Goal: Information Seeking & Learning: Check status

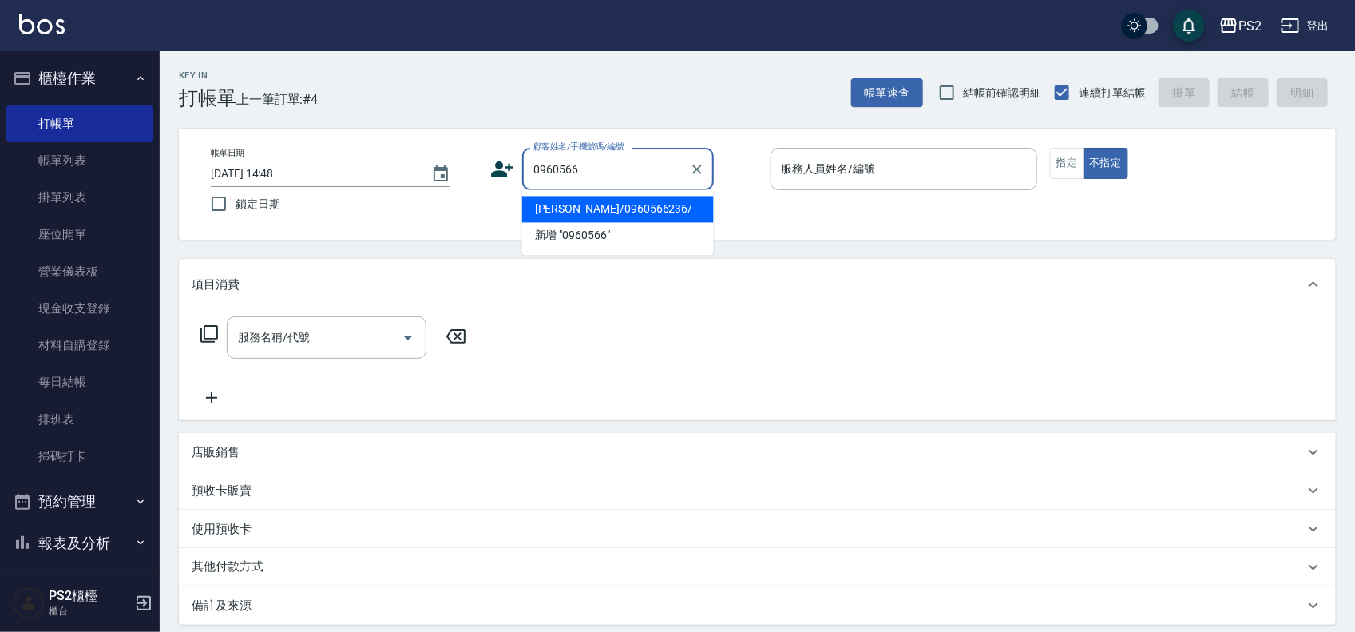
type input "余亮儀/0960566236/"
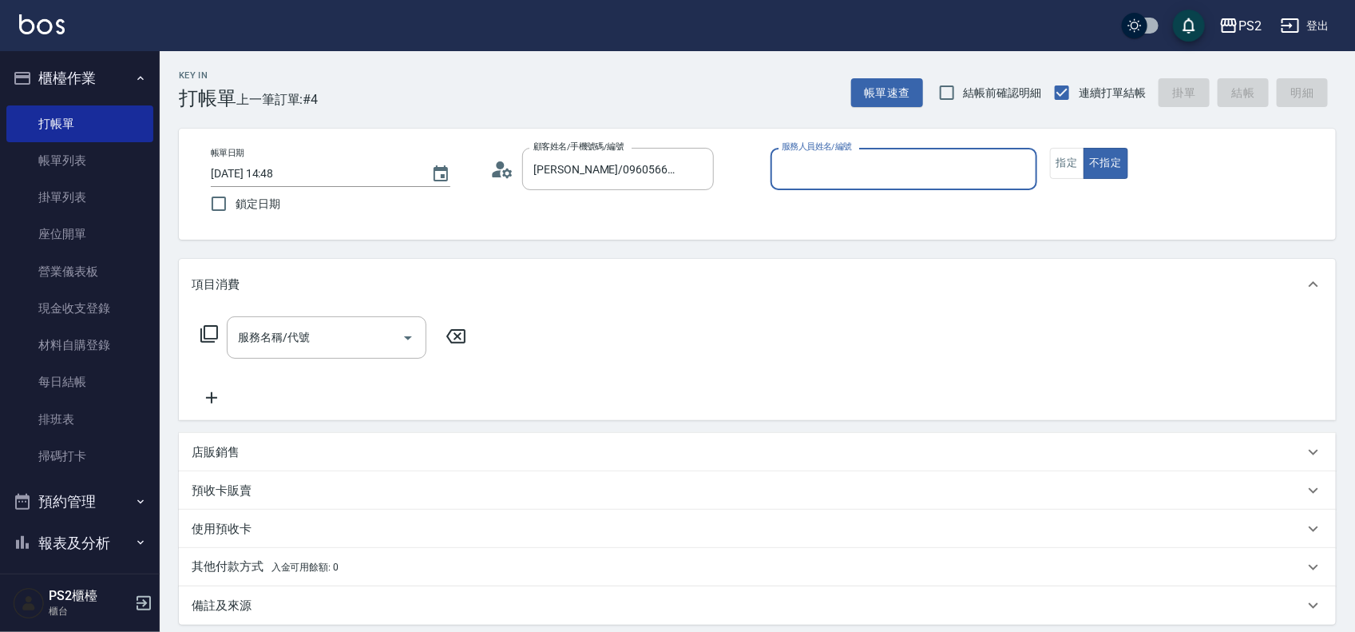
click at [497, 173] on icon at bounding box center [498, 173] width 10 height 7
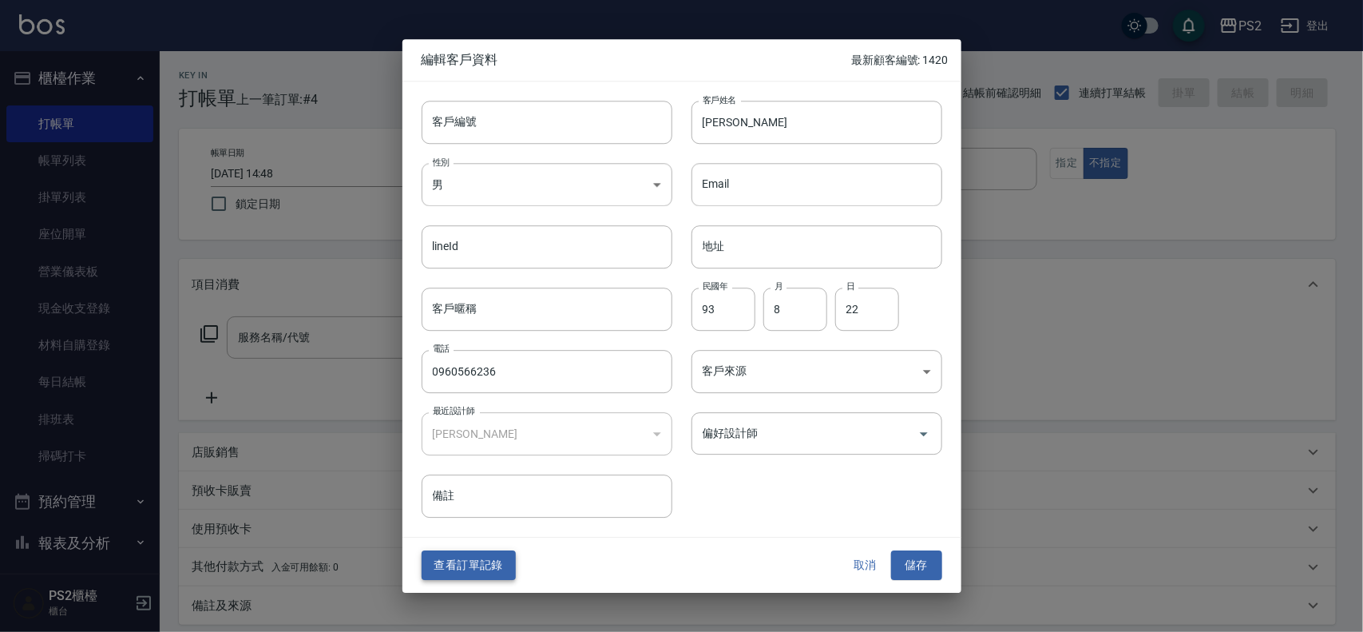
click at [497, 567] on button "查看訂單記錄" at bounding box center [469, 566] width 94 height 30
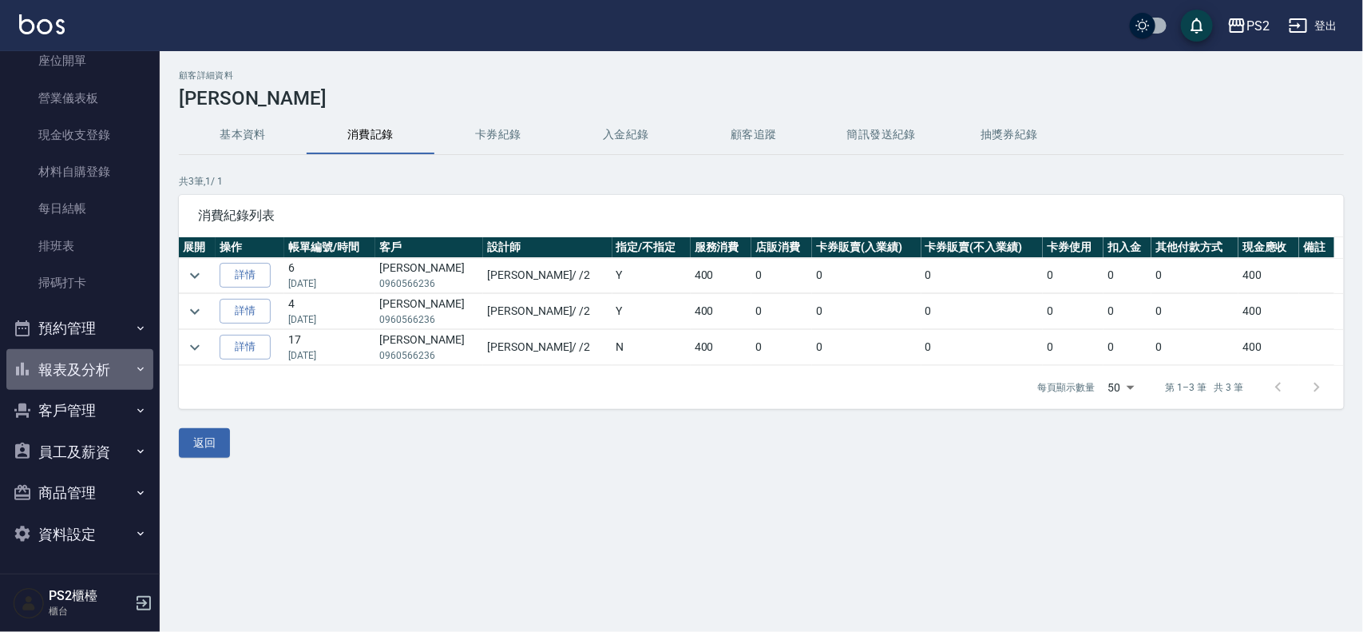
click at [117, 384] on button "報表及分析" at bounding box center [79, 370] width 147 height 42
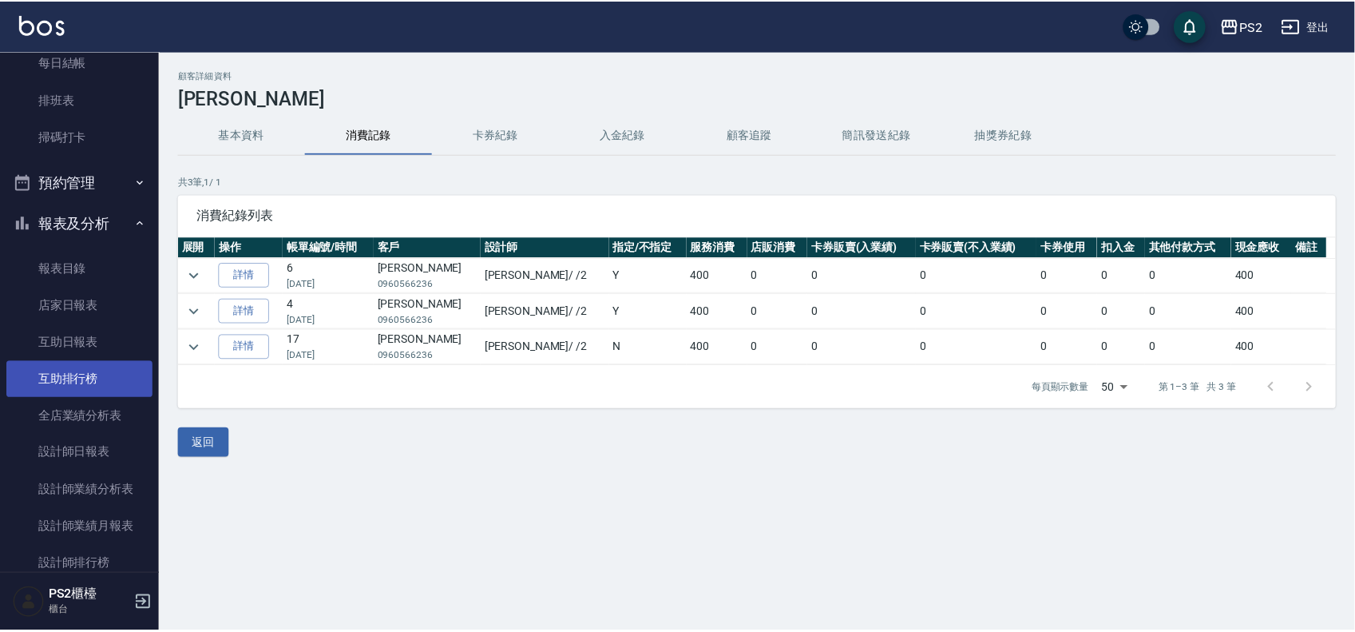
scroll to position [572, 0]
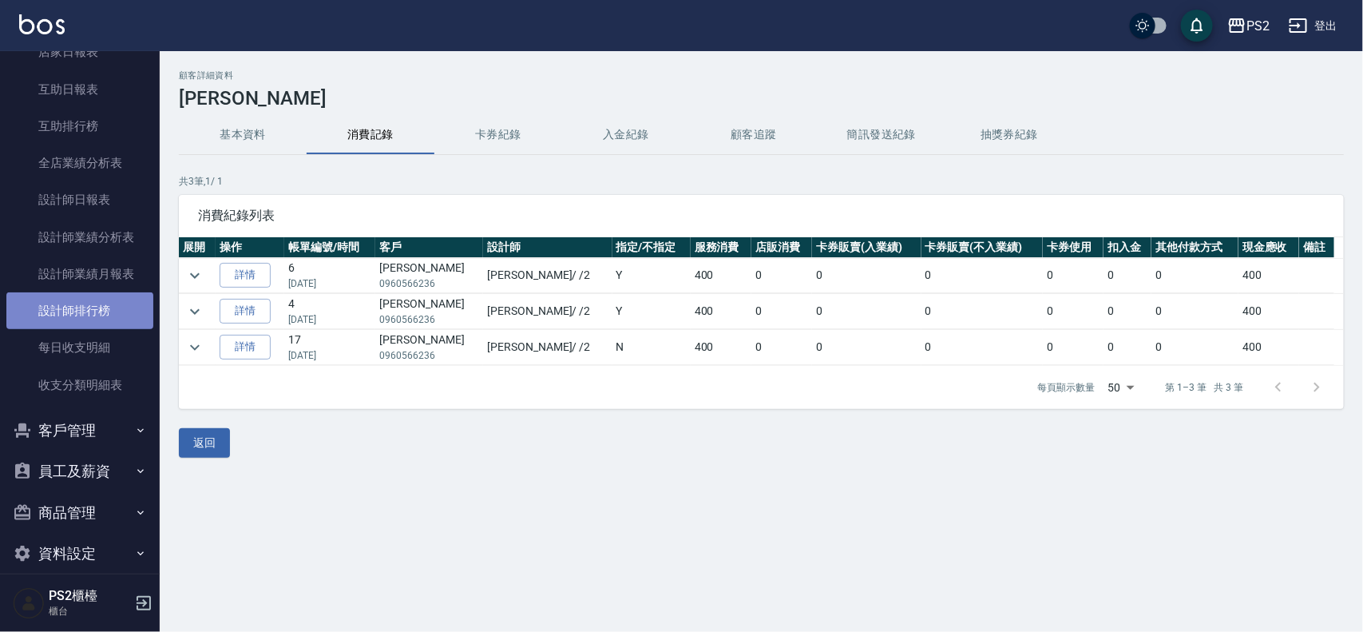
click at [97, 307] on link "設計師排行榜" at bounding box center [79, 310] width 147 height 37
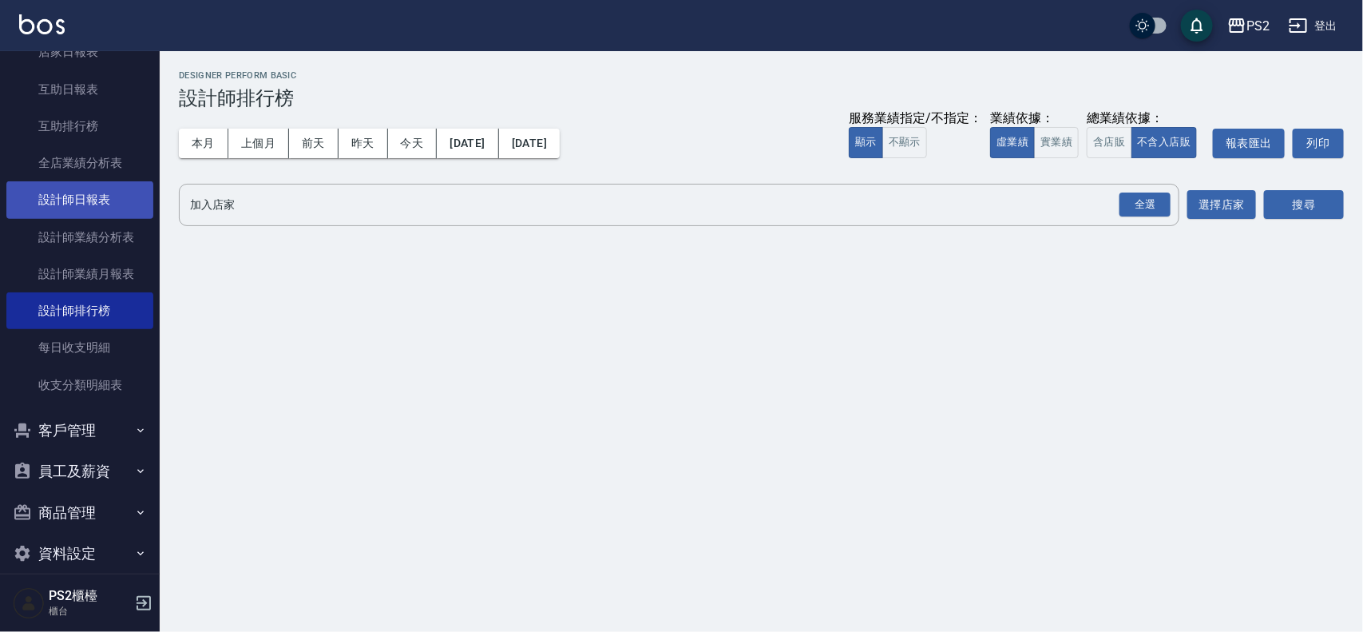
click at [106, 194] on link "設計師日報表" at bounding box center [79, 199] width 147 height 37
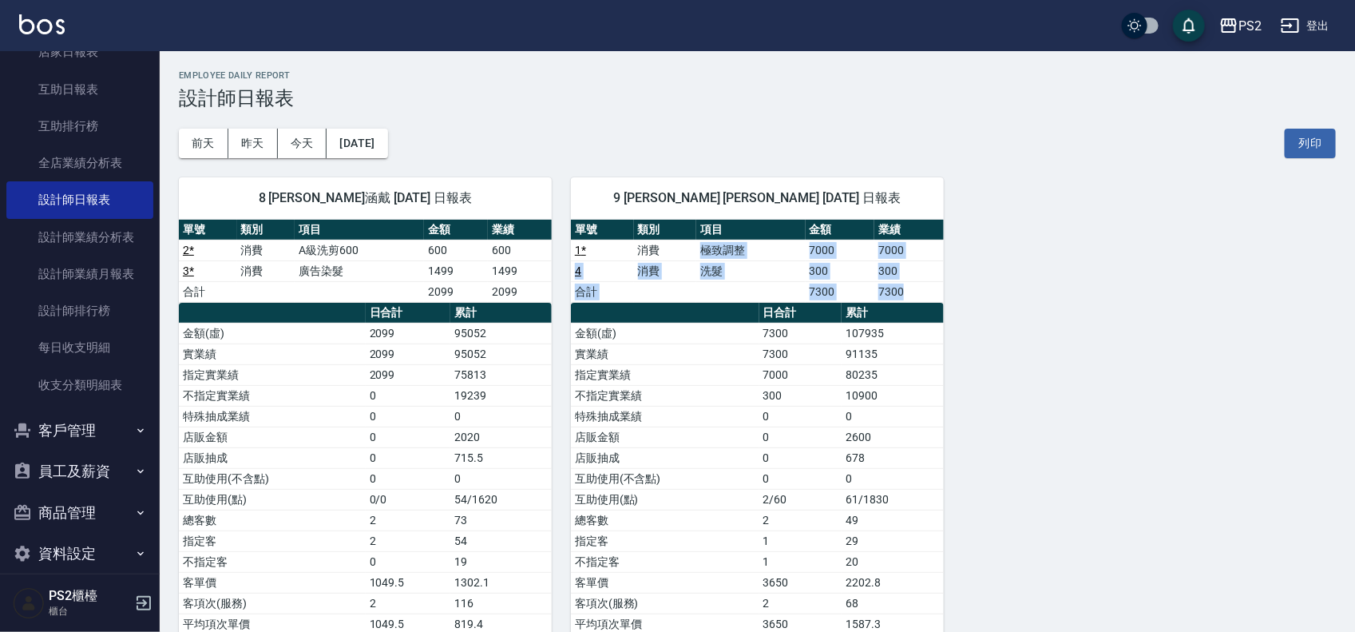
drag, startPoint x: 692, startPoint y: 250, endPoint x: 917, endPoint y: 284, distance: 227.0
click at [915, 284] on tbody "1 * 消費 極致調整 7000 7000 4 消費 洗髮 300 300 合計 7300 7300" at bounding box center [757, 271] width 373 height 62
click at [926, 284] on td "7300" at bounding box center [908, 291] width 69 height 21
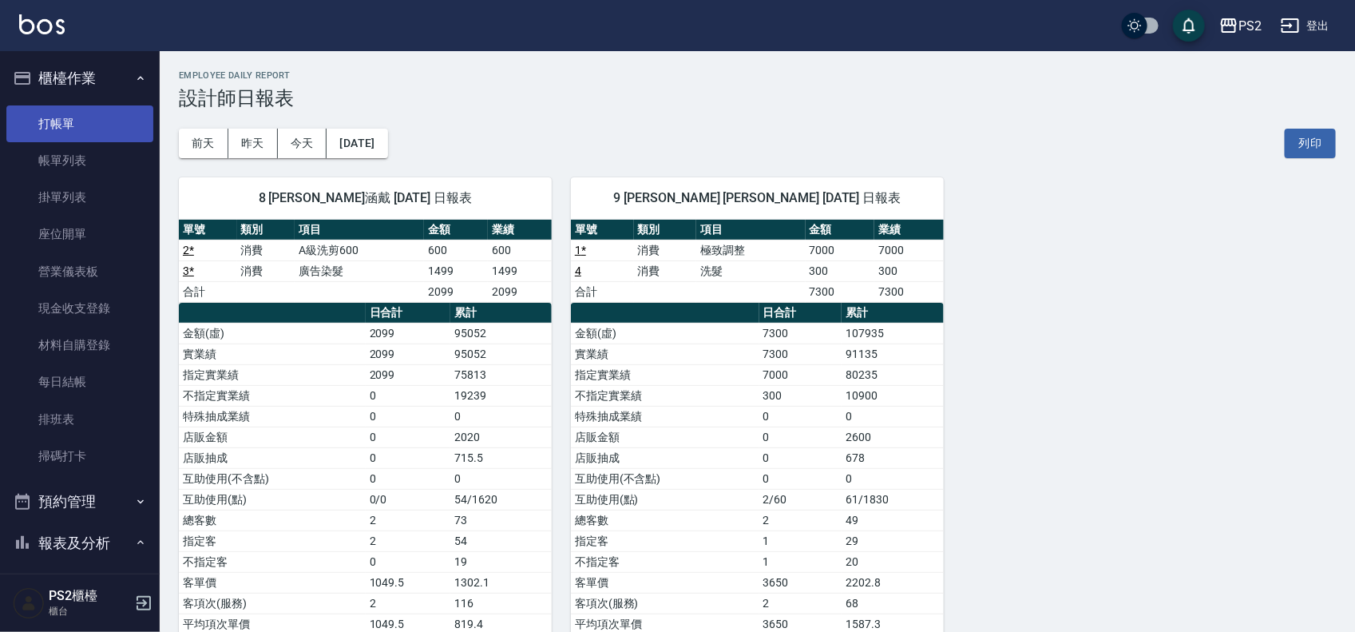
click at [64, 120] on link "打帳單" at bounding box center [79, 123] width 147 height 37
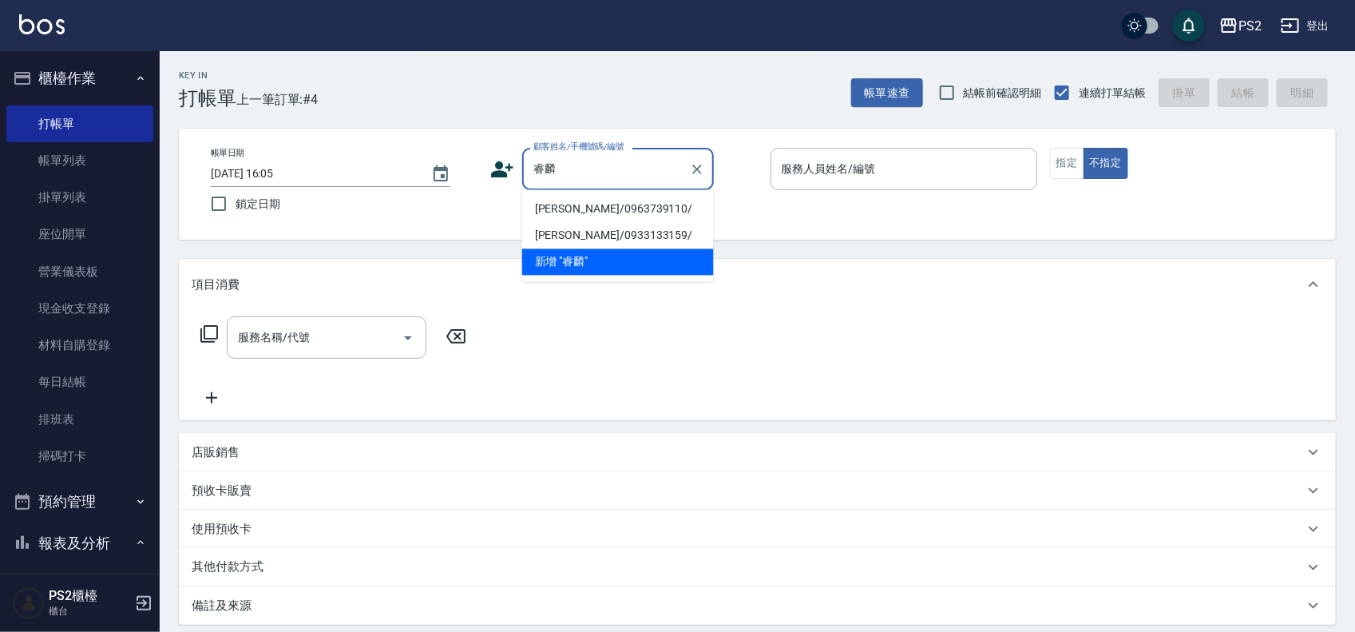
click at [616, 208] on li "曾睿麟/0963739110/" at bounding box center [618, 209] width 192 height 26
type input "曾睿麟/0963739110/"
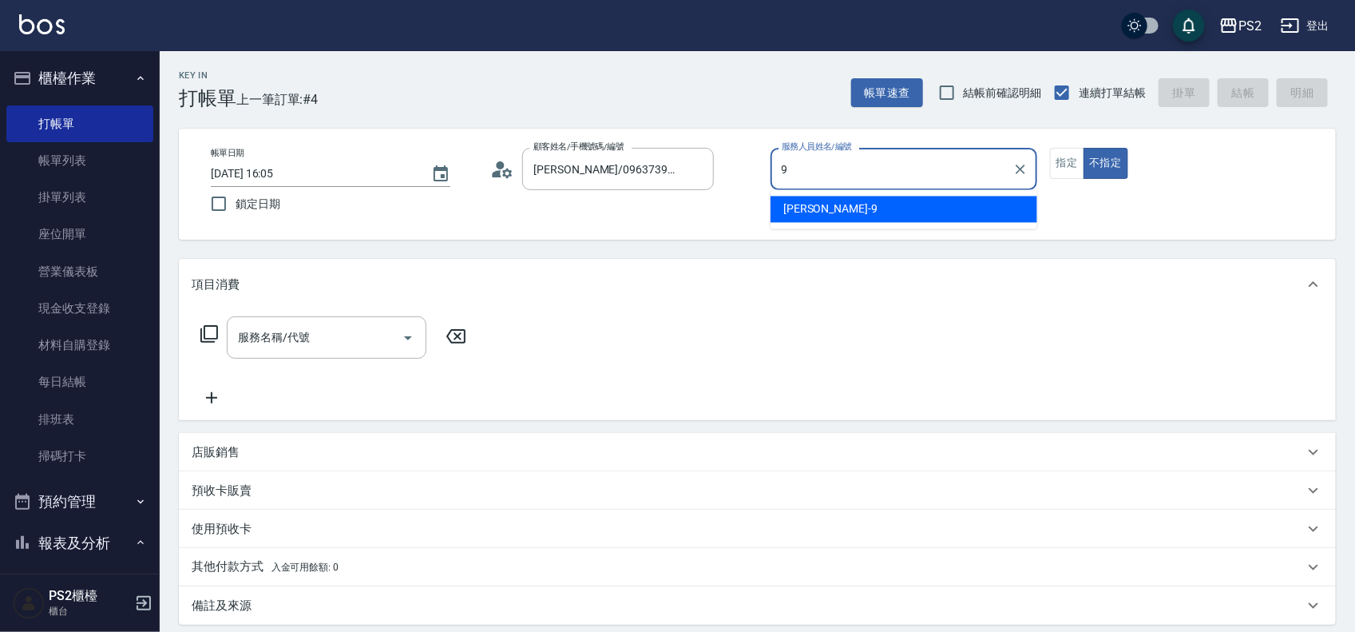
type input "Nina-9"
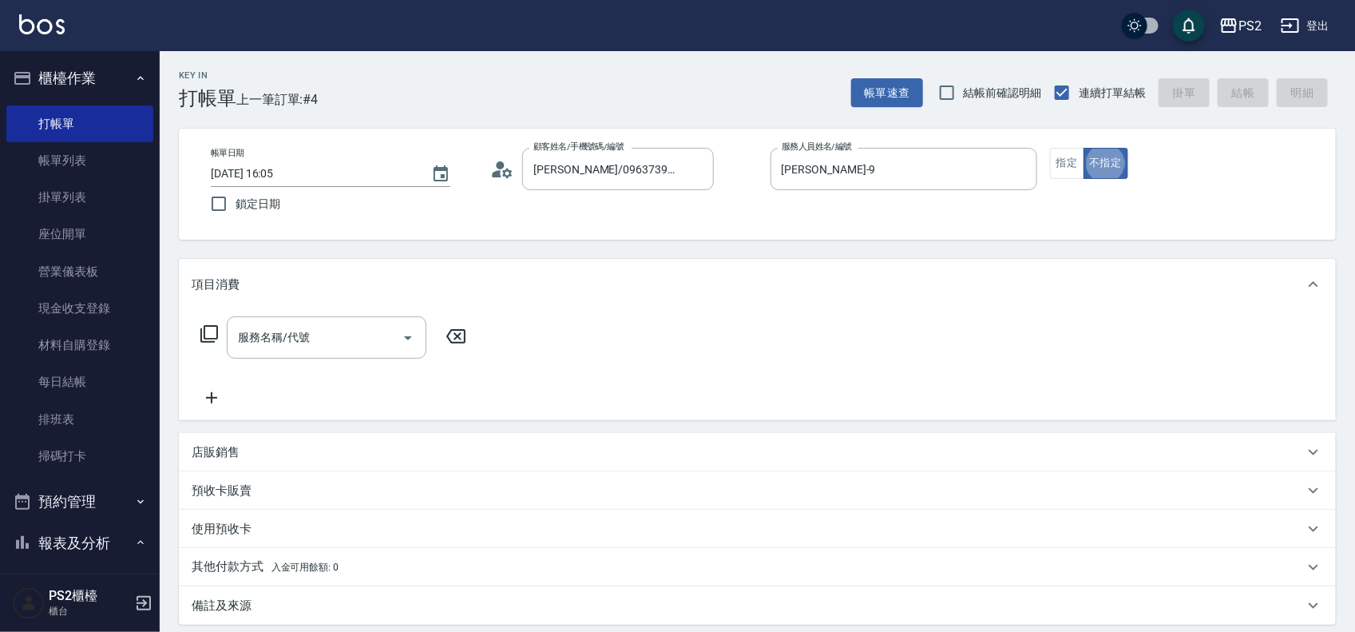
type button "false"
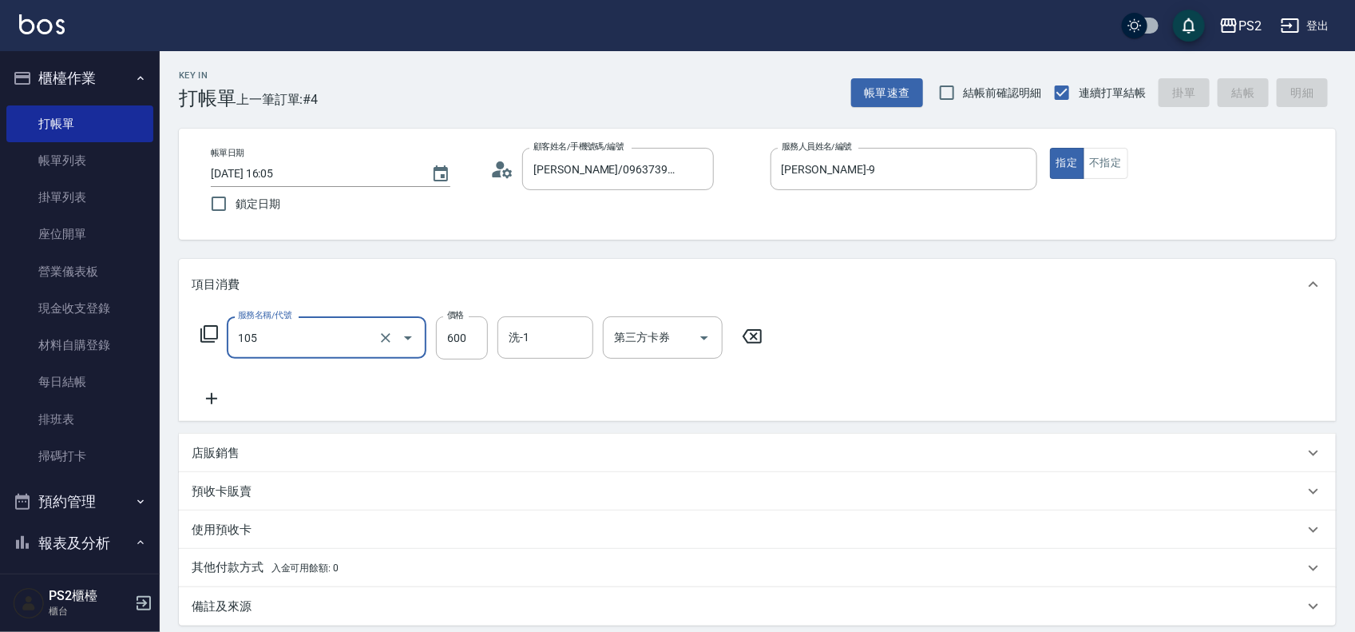
type input "105"
type input "2025/09/11 16:06"
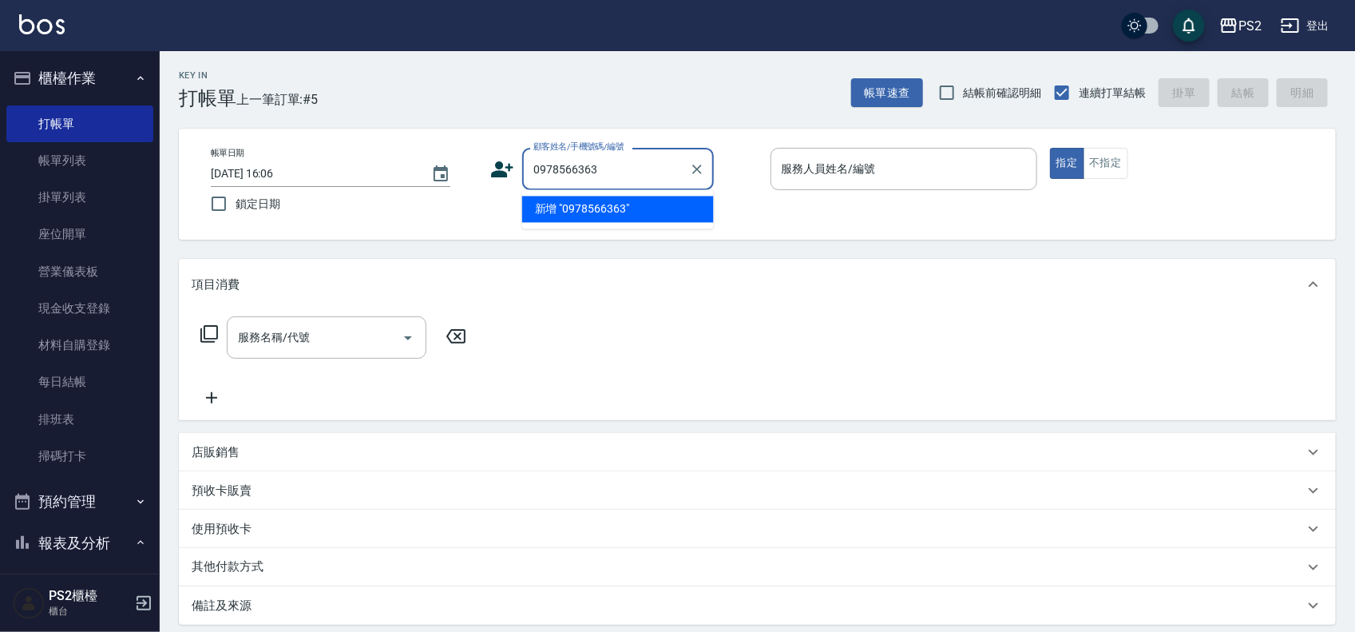
type input "0978566363"
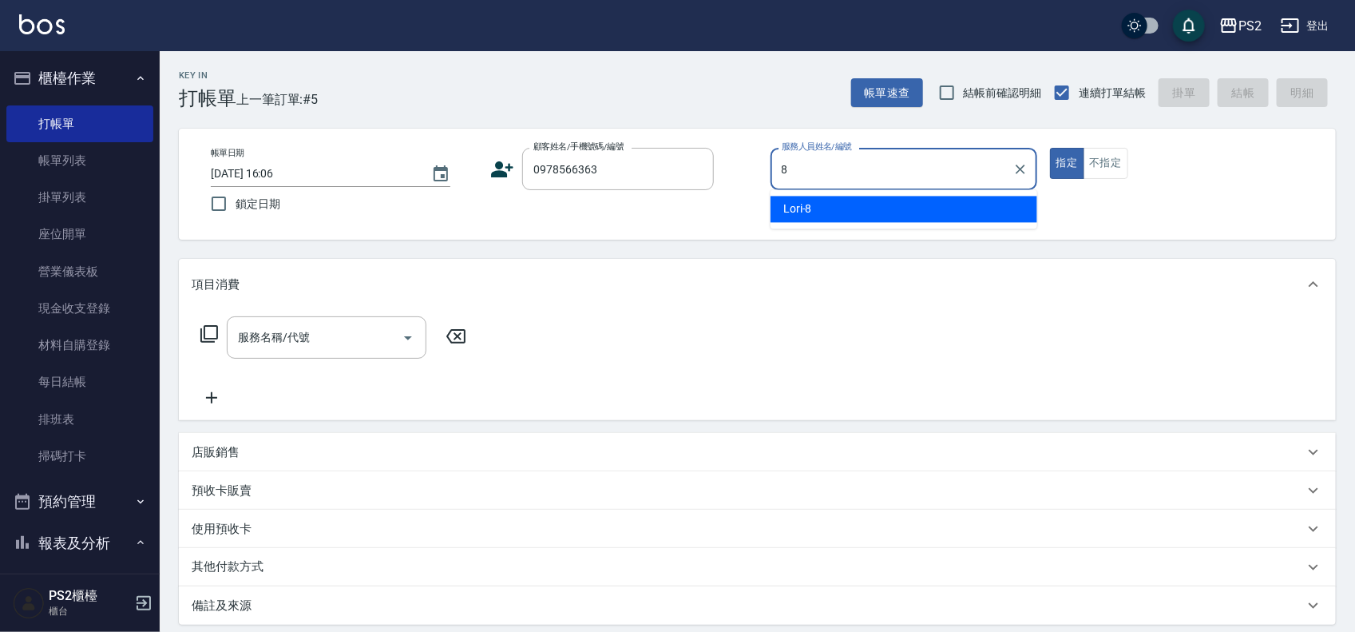
type input "Lori-8"
type button "true"
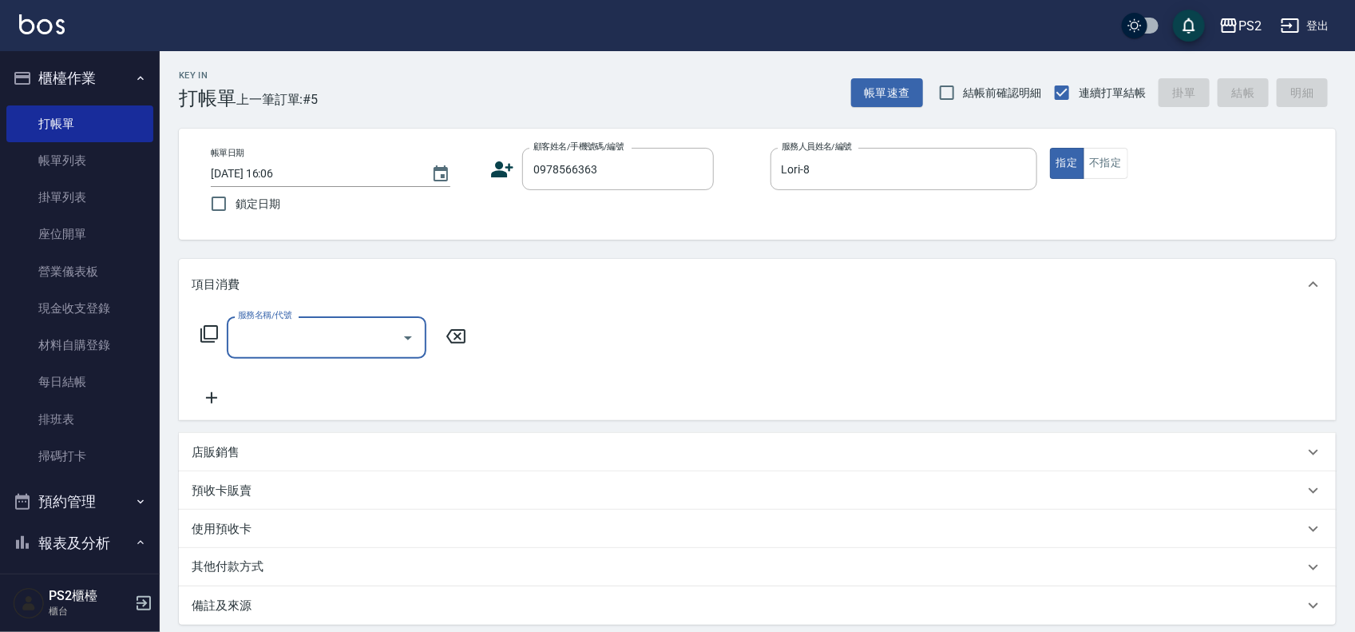
type input "1"
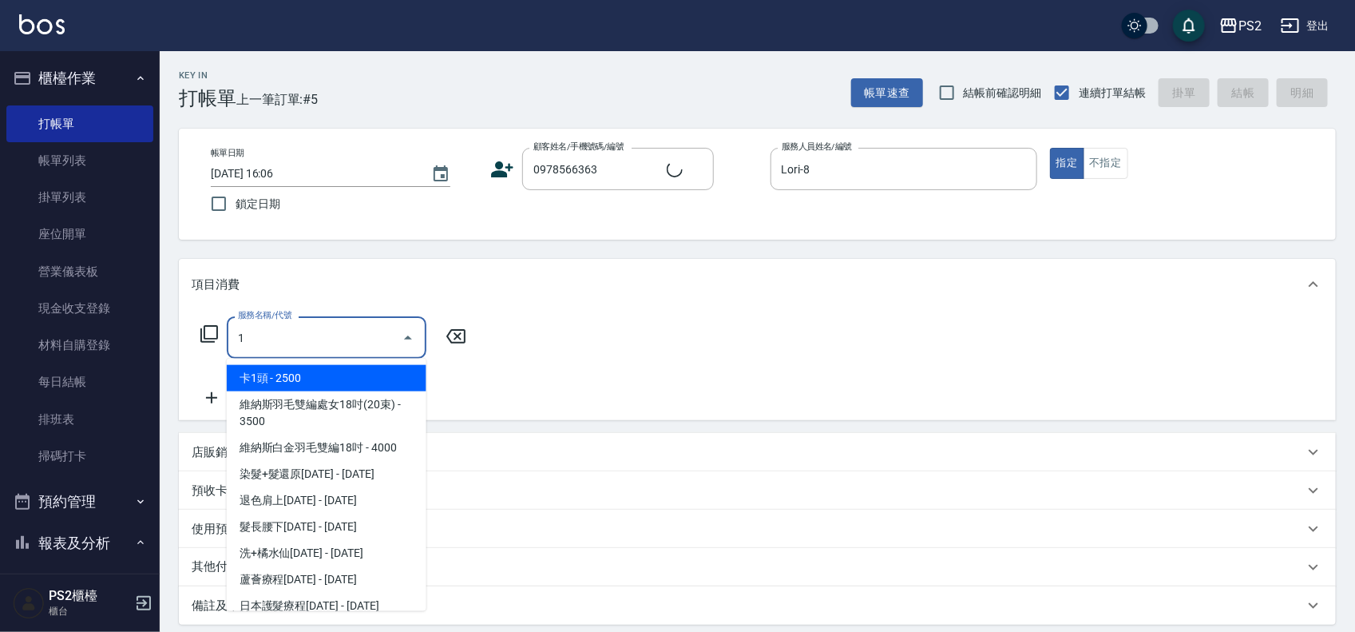
type input "歐祐成/0978566363/6485"
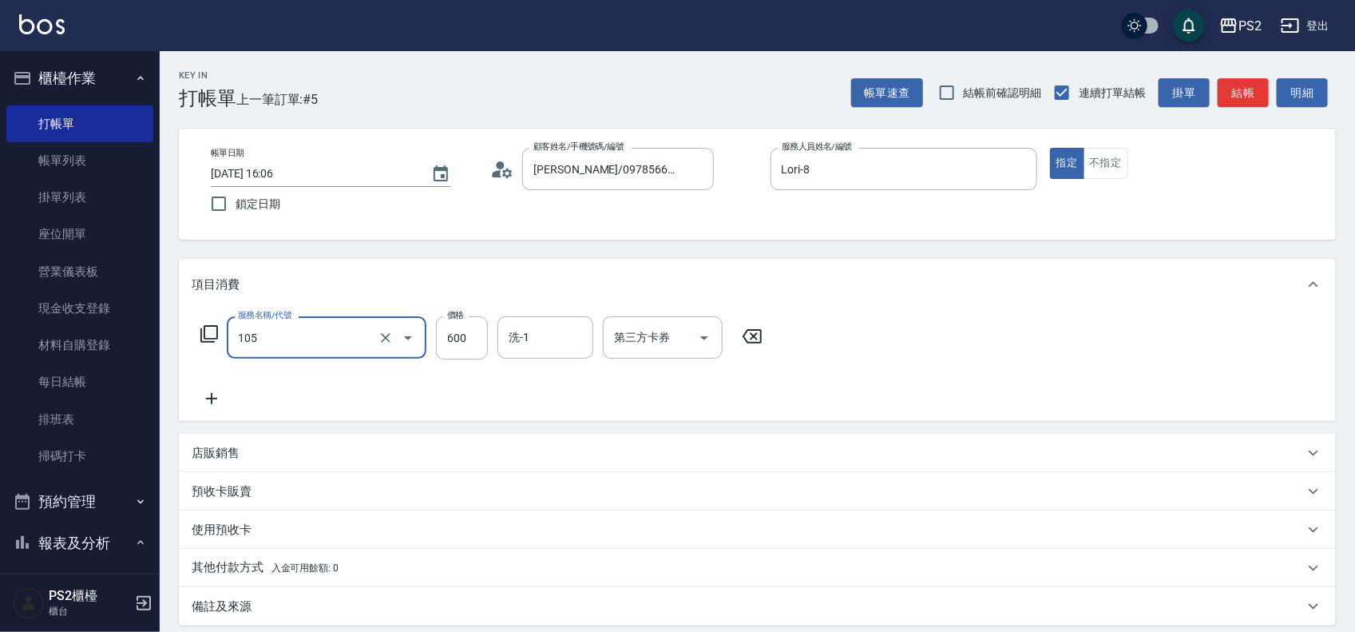
type input "A級洗剪600(105)"
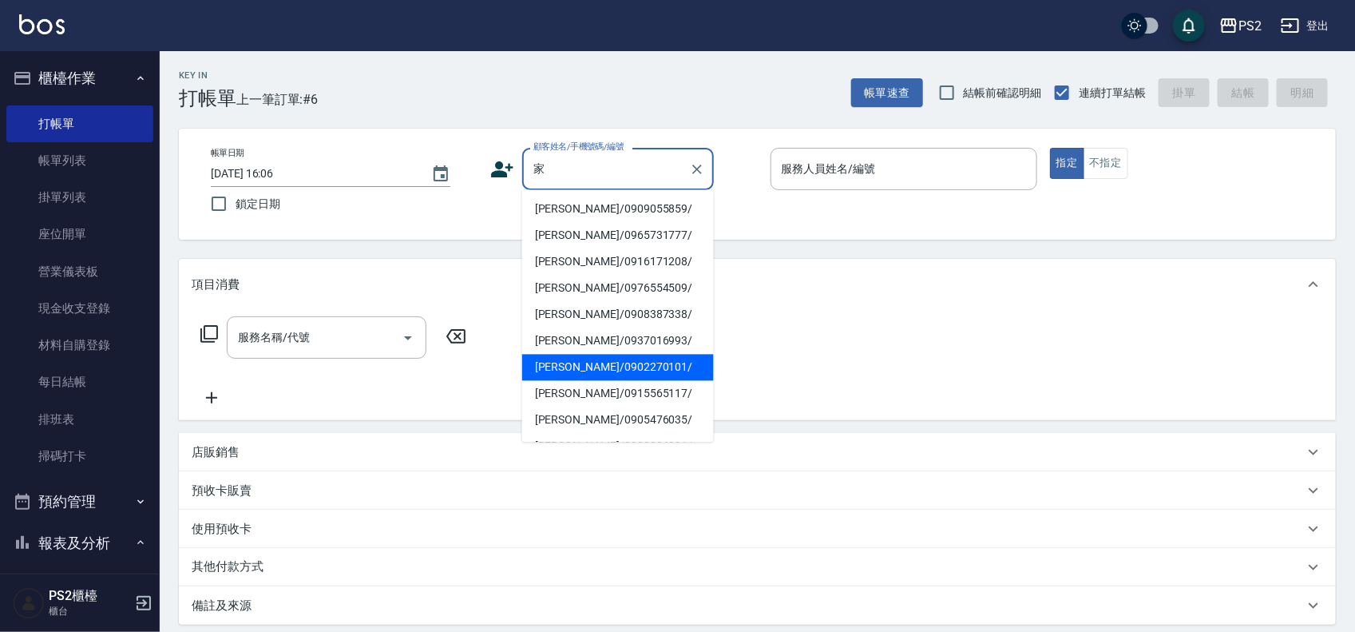
click at [569, 367] on li "朱家韋/0902270101/" at bounding box center [618, 367] width 192 height 26
type input "朱家韋/0902270101/"
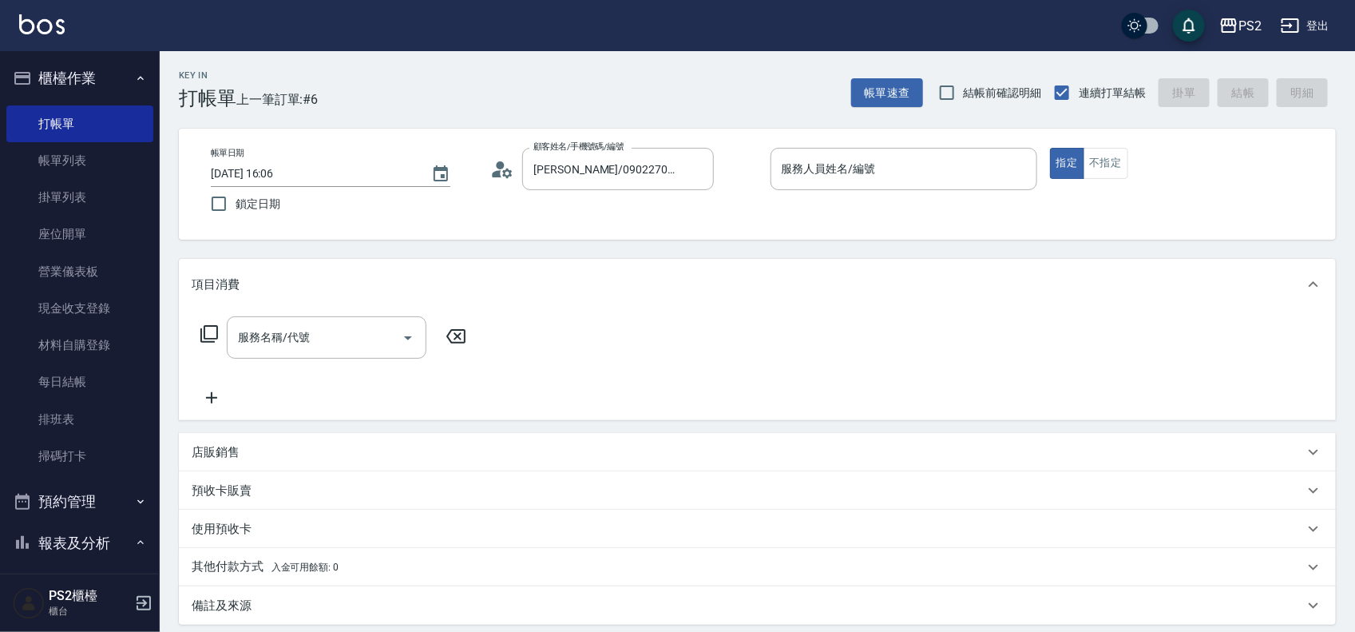
click at [507, 176] on icon at bounding box center [508, 173] width 10 height 10
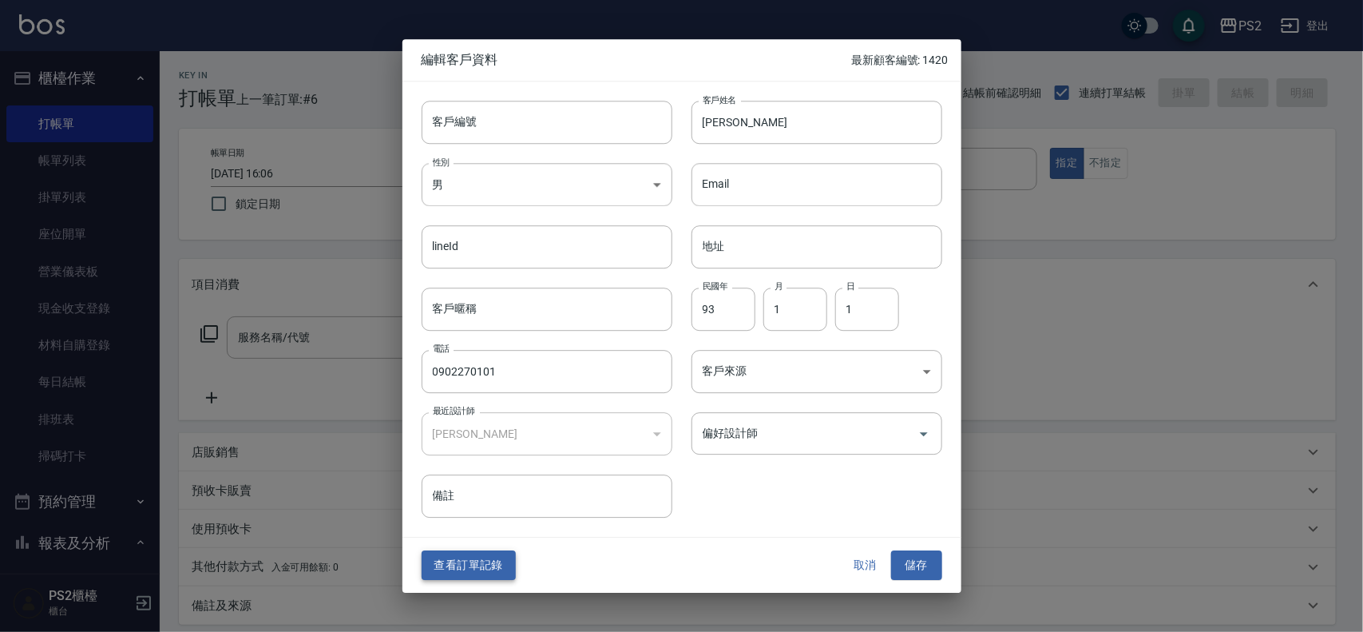
click at [501, 555] on button "查看訂單記錄" at bounding box center [469, 566] width 94 height 30
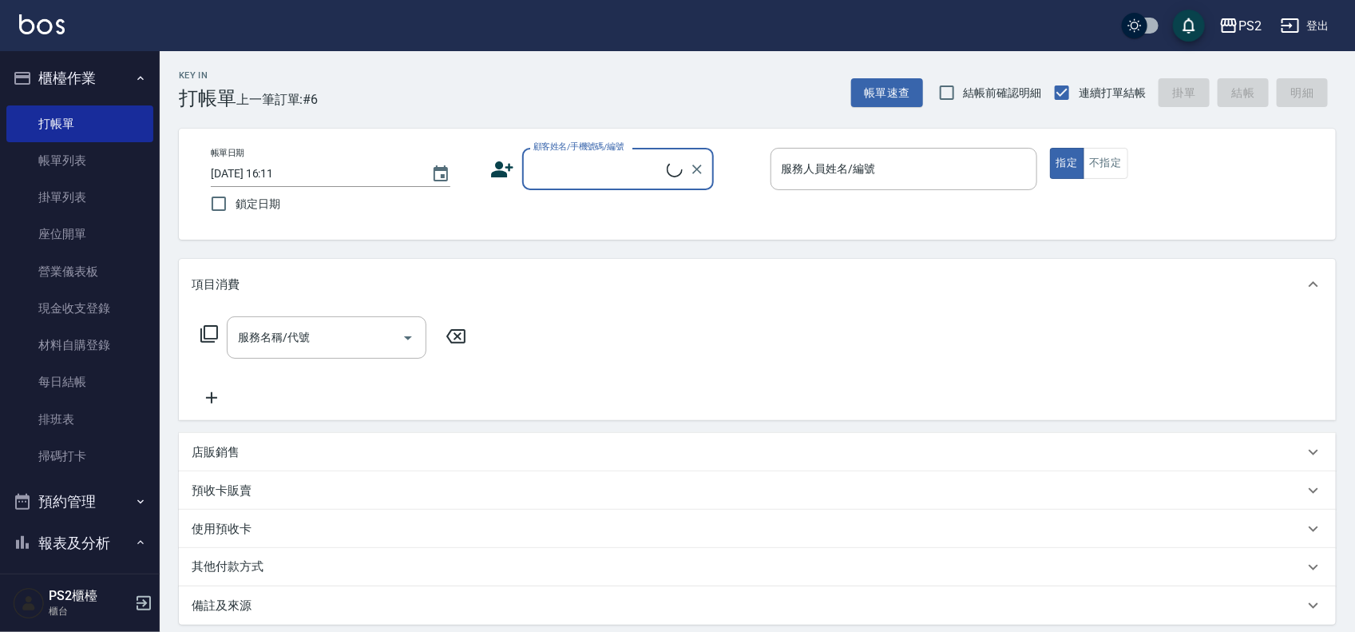
click at [623, 158] on input "顧客姓名/手機號碼/編號" at bounding box center [597, 169] width 137 height 28
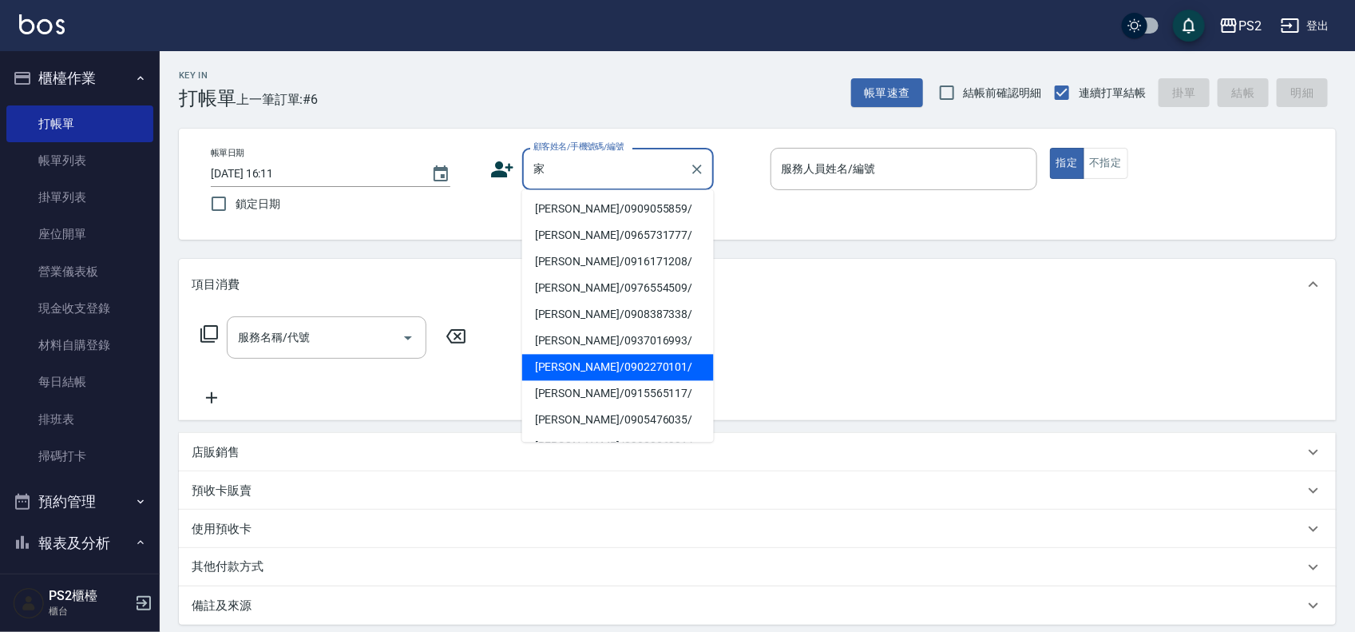
click at [609, 355] on li "朱家韋/0902270101/" at bounding box center [618, 367] width 192 height 26
type input "朱家韋/0902270101/"
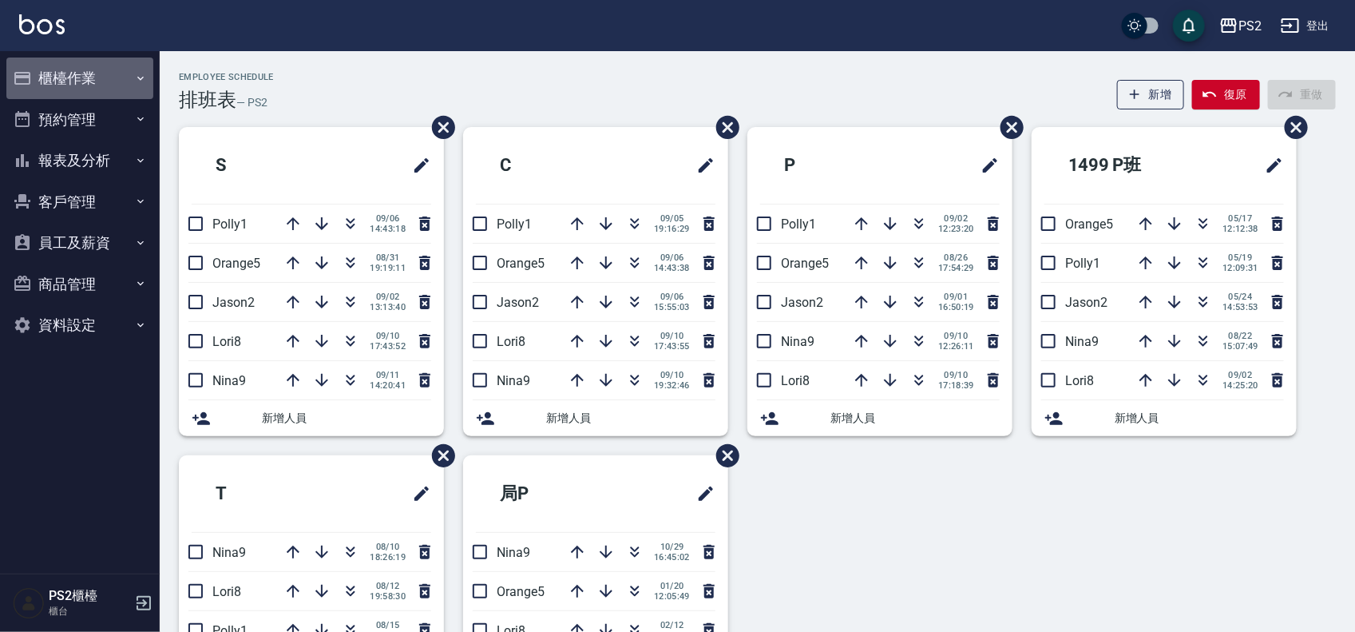
click at [101, 74] on button "櫃檯作業" at bounding box center [79, 78] width 147 height 42
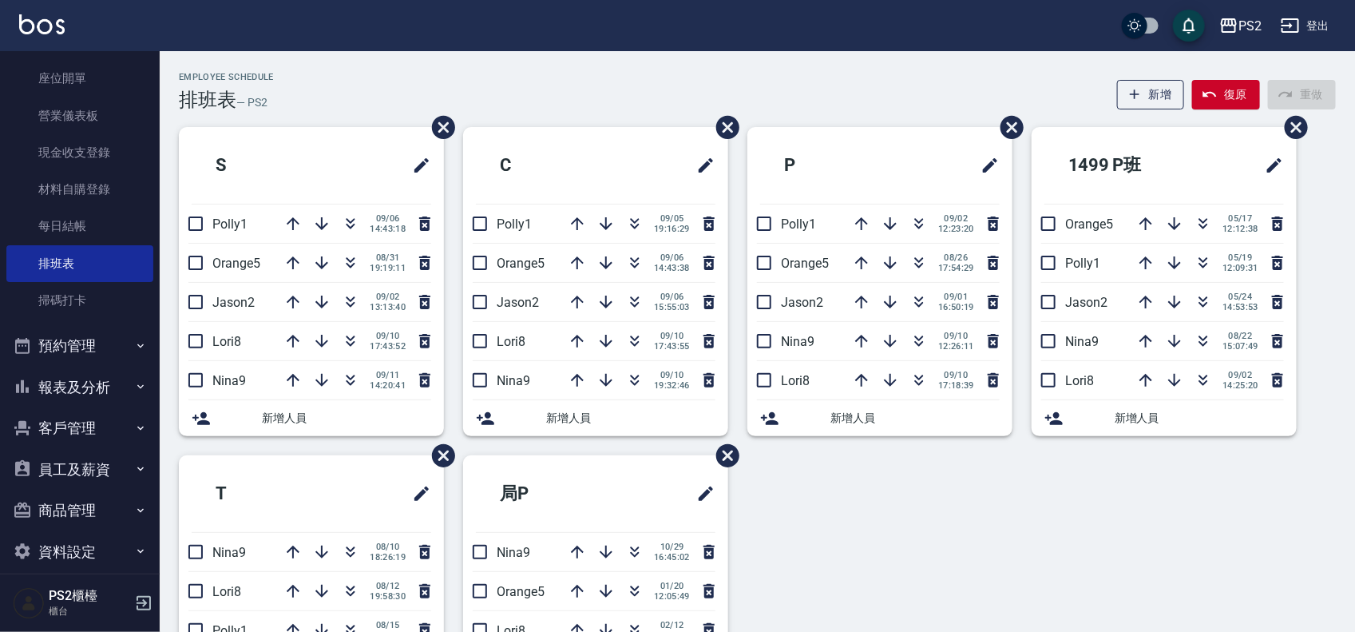
scroll to position [173, 0]
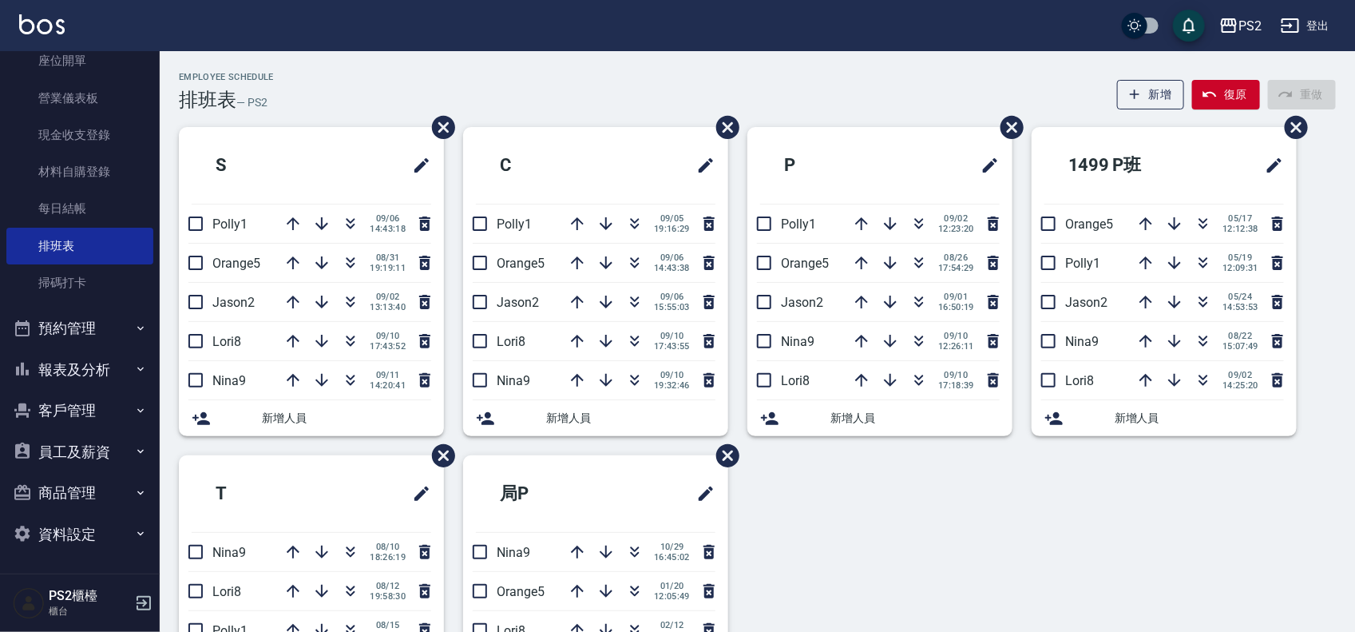
click at [77, 367] on button "報表及分析" at bounding box center [79, 370] width 147 height 42
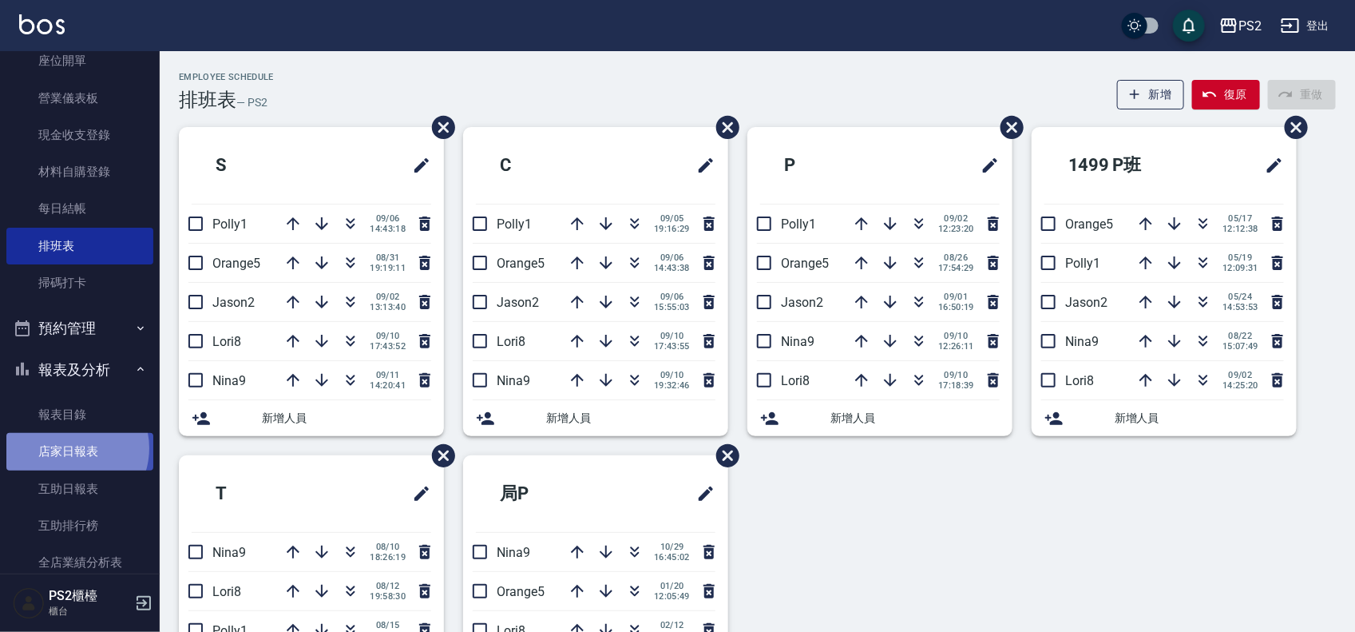
click at [70, 448] on link "店家日報表" at bounding box center [79, 451] width 147 height 37
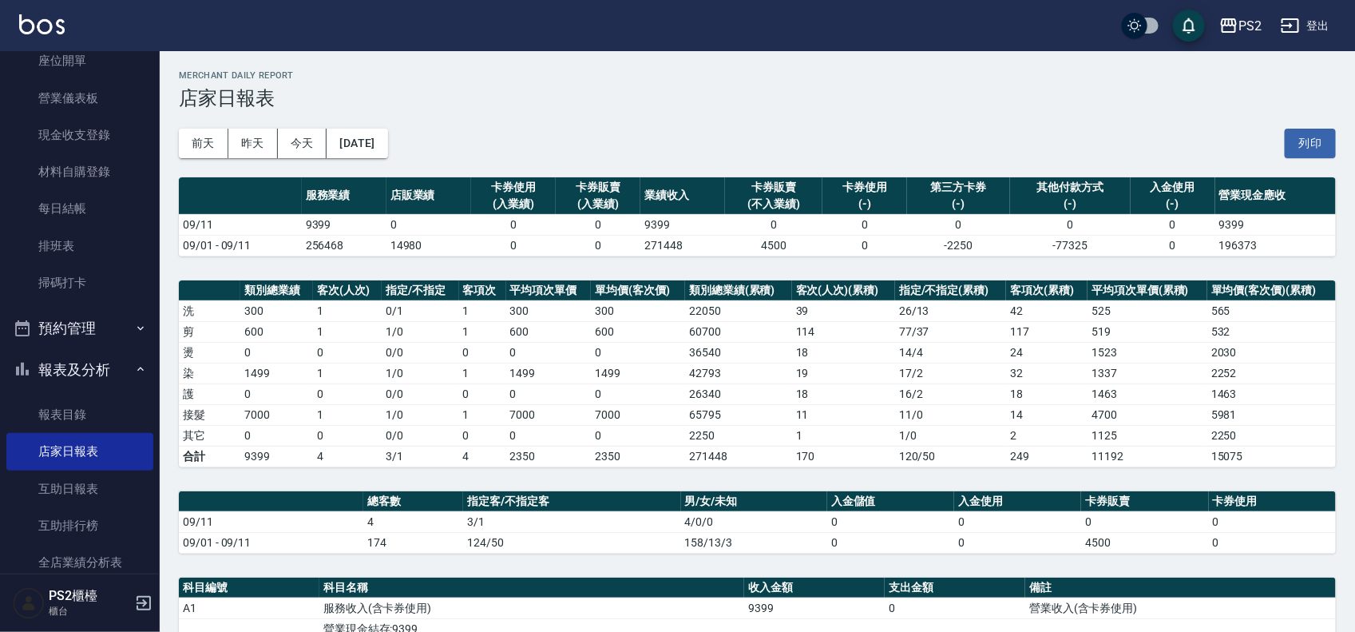
click at [403, 121] on div "[DATE] [DATE] [DATE] [DATE] 列印" at bounding box center [757, 143] width 1157 height 68
click at [387, 133] on button "[DATE]" at bounding box center [357, 144] width 61 height 30
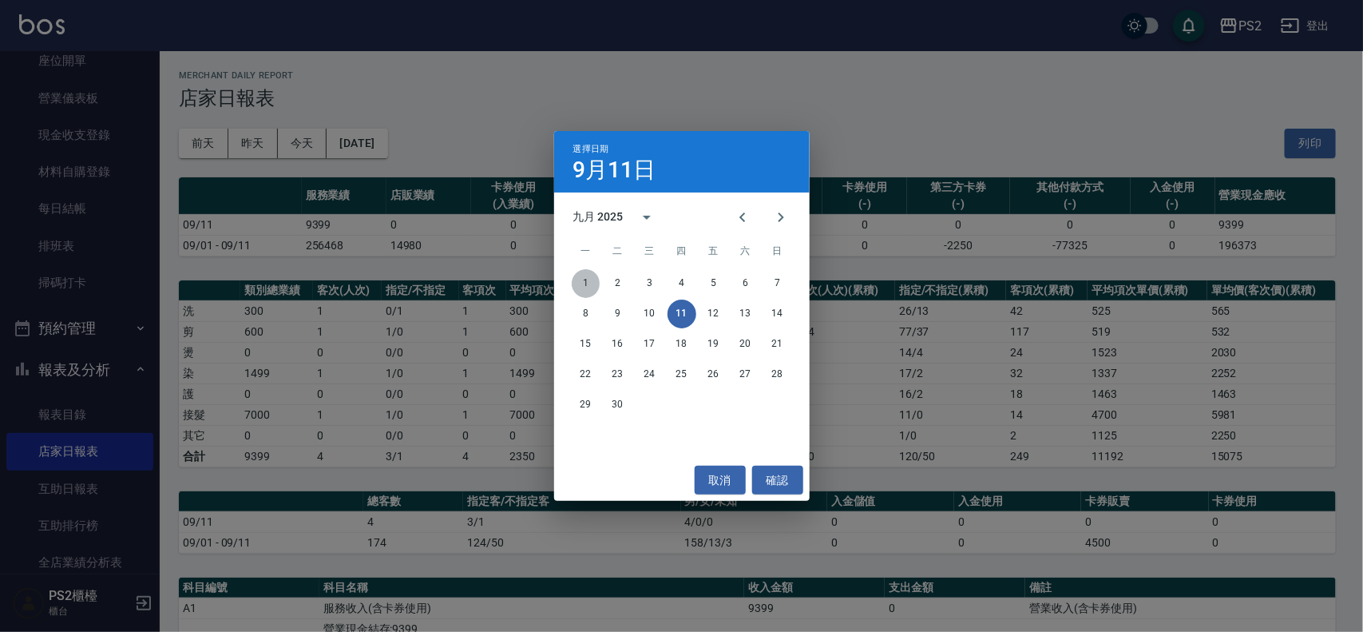
drag, startPoint x: 585, startPoint y: 284, endPoint x: 597, endPoint y: 300, distance: 20.0
click at [584, 284] on button "1" at bounding box center [586, 283] width 29 height 29
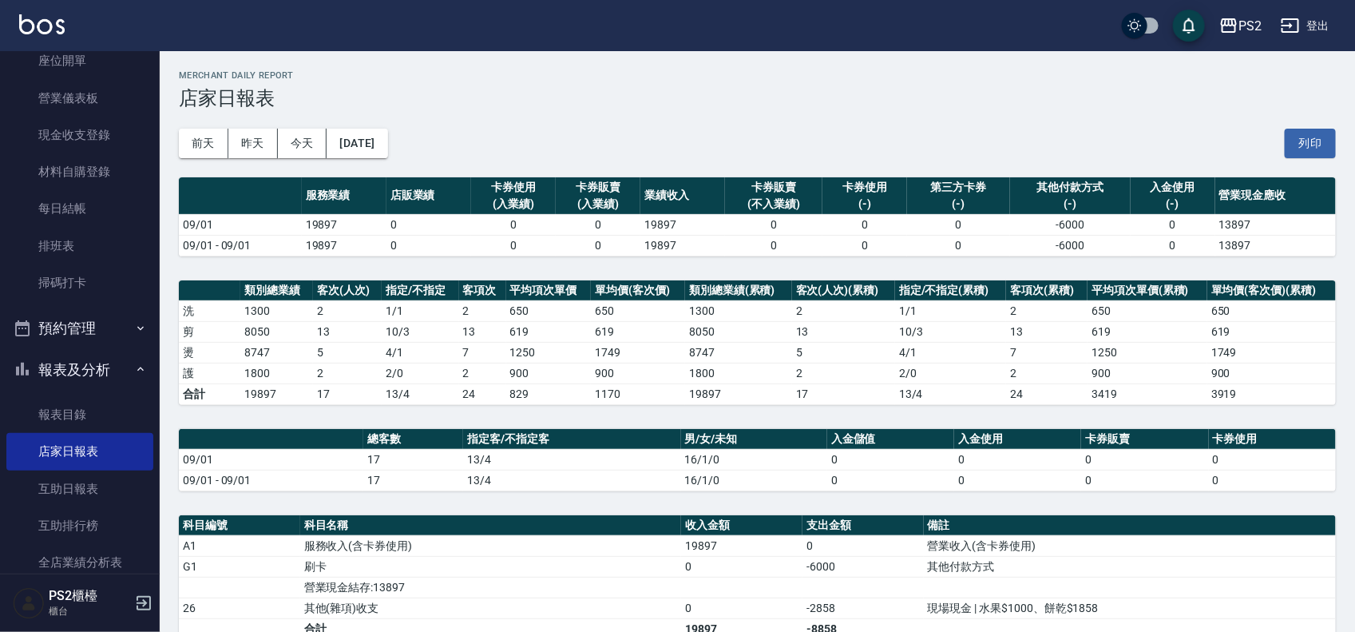
scroll to position [100, 0]
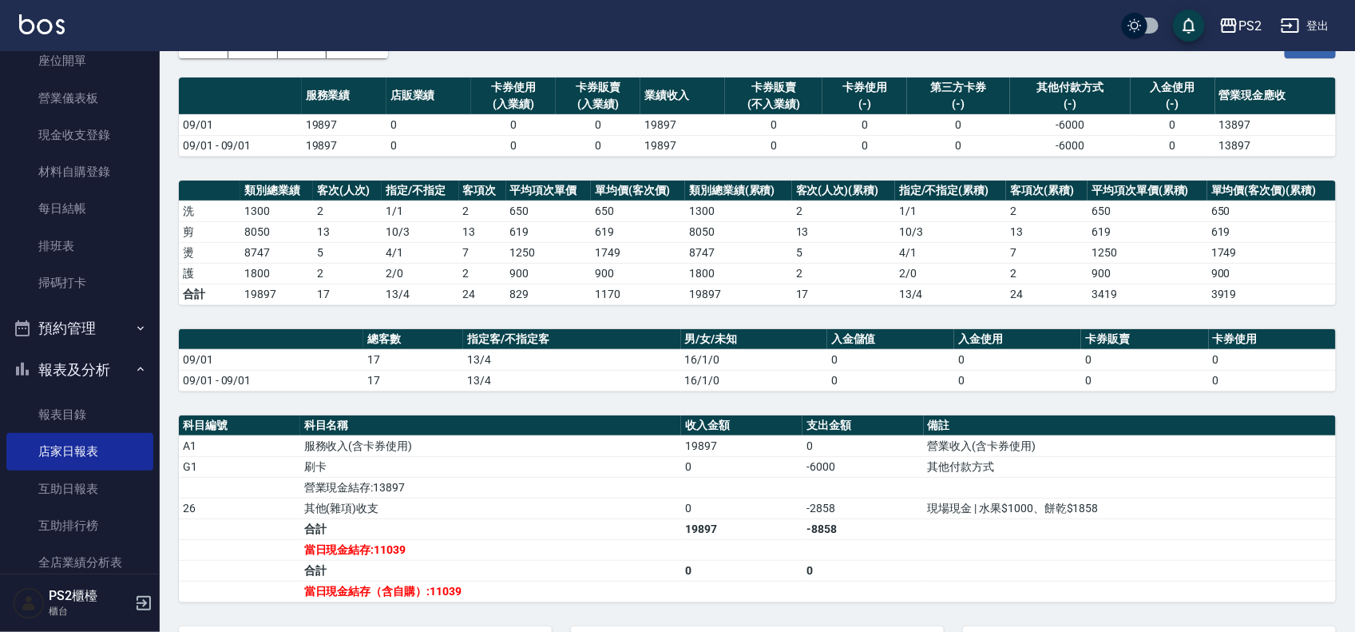
click at [304, 245] on td "8747" at bounding box center [276, 252] width 73 height 21
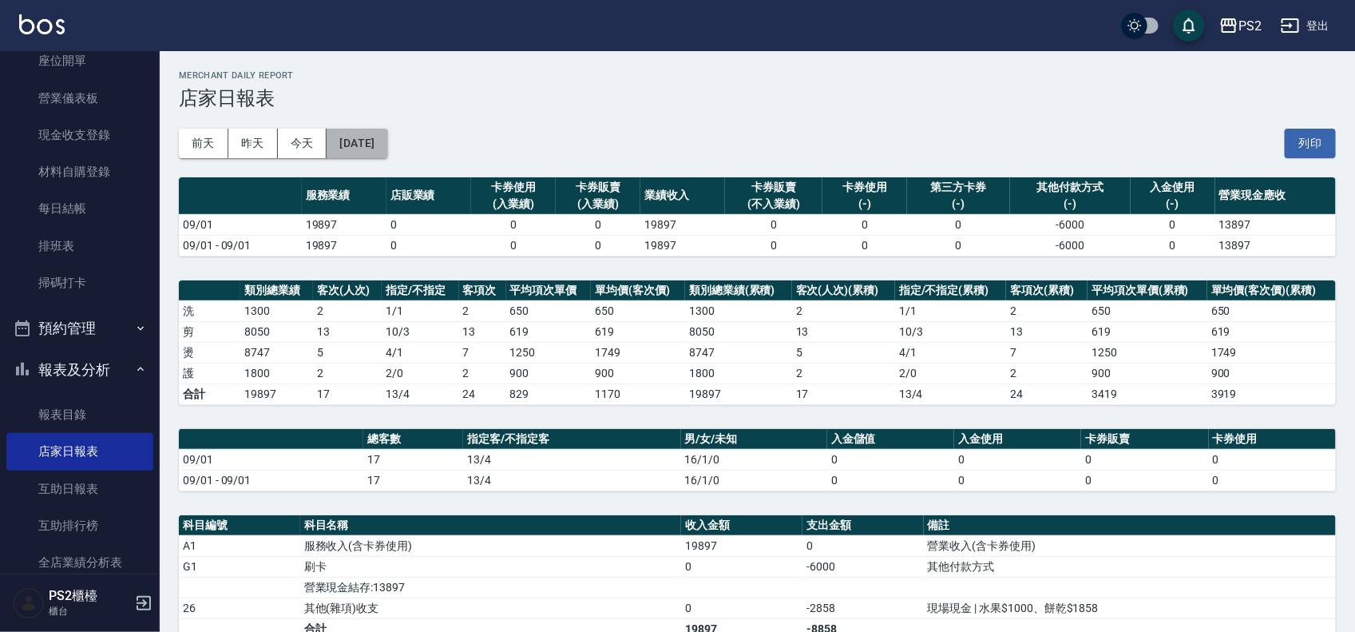
click at [359, 137] on button "[DATE]" at bounding box center [357, 144] width 61 height 30
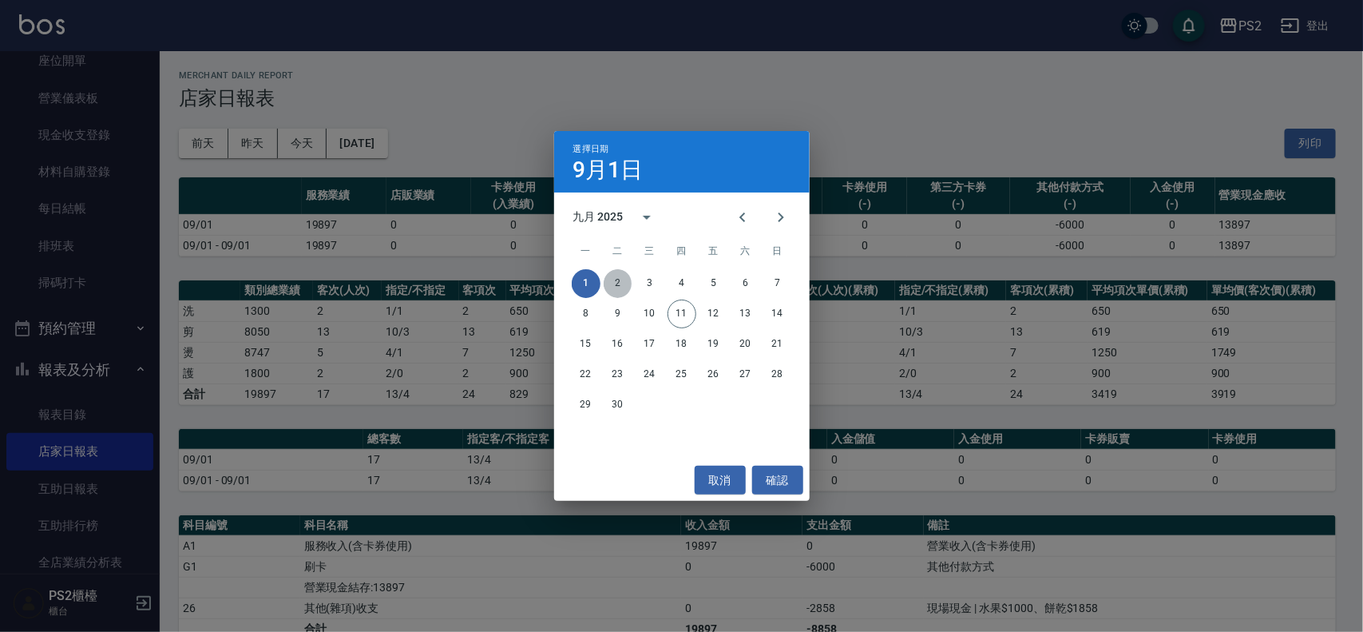
click at [624, 277] on button "2" at bounding box center [618, 283] width 29 height 29
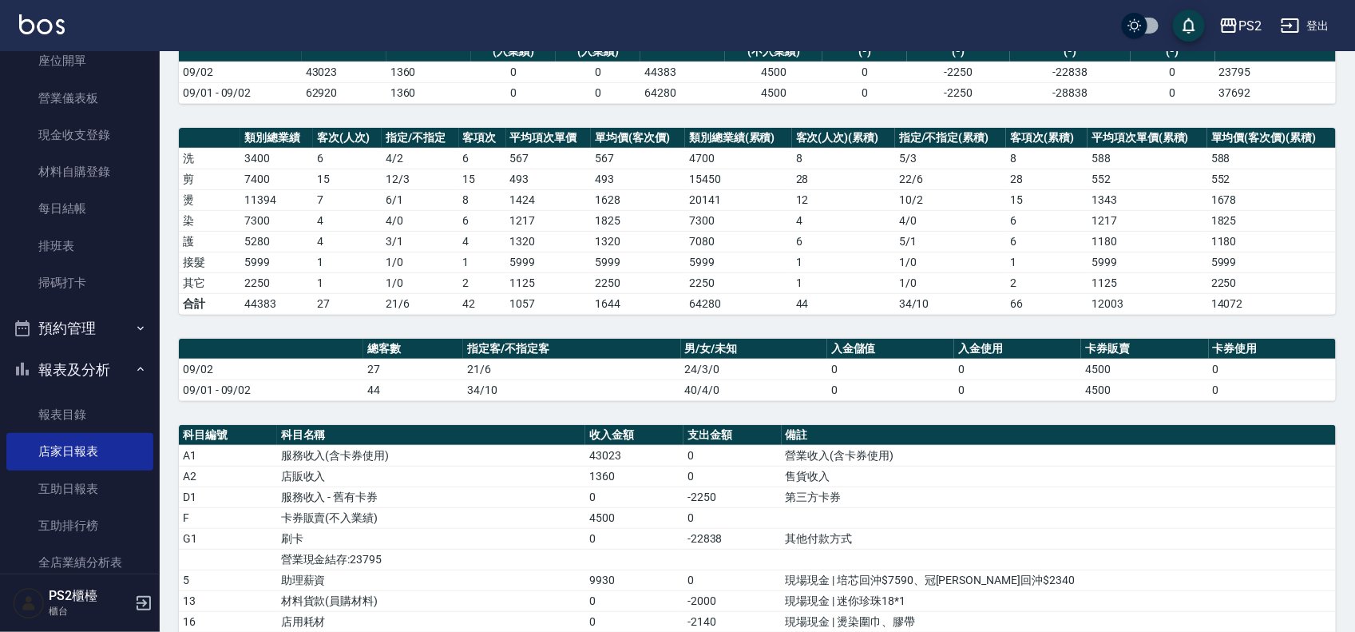
scroll to position [200, 0]
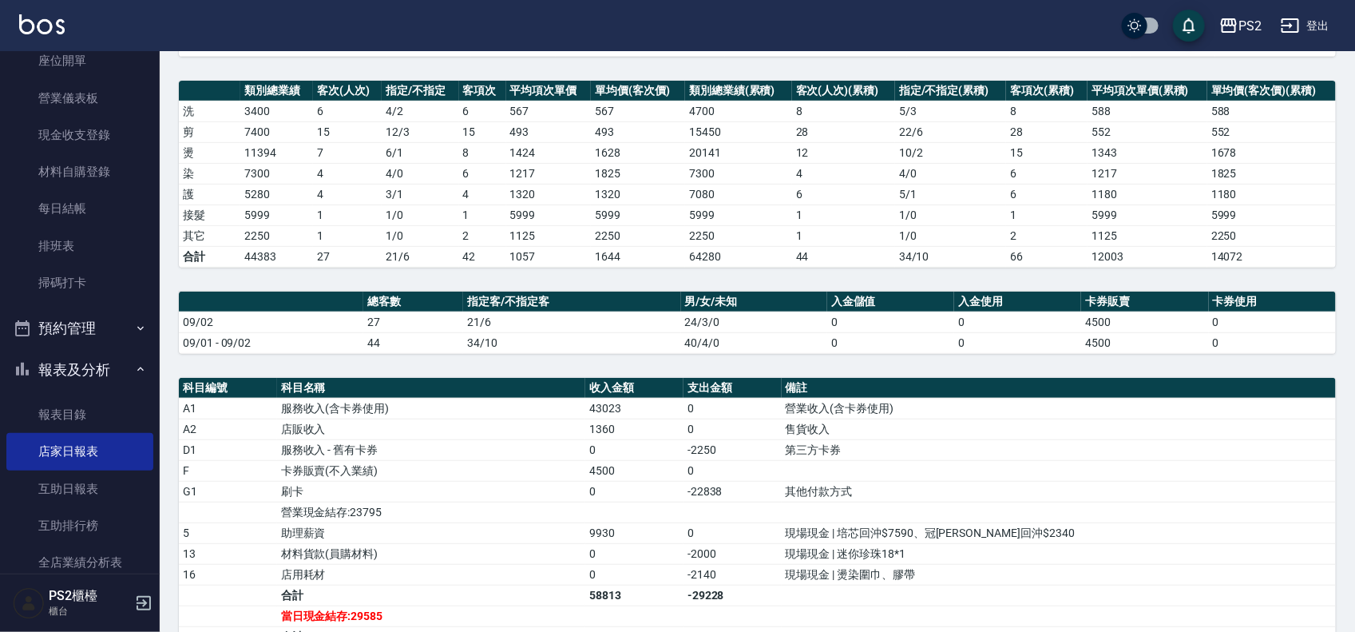
drag, startPoint x: 375, startPoint y: 205, endPoint x: 378, endPoint y: 216, distance: 10.7
click at [379, 212] on td "1" at bounding box center [347, 214] width 69 height 21
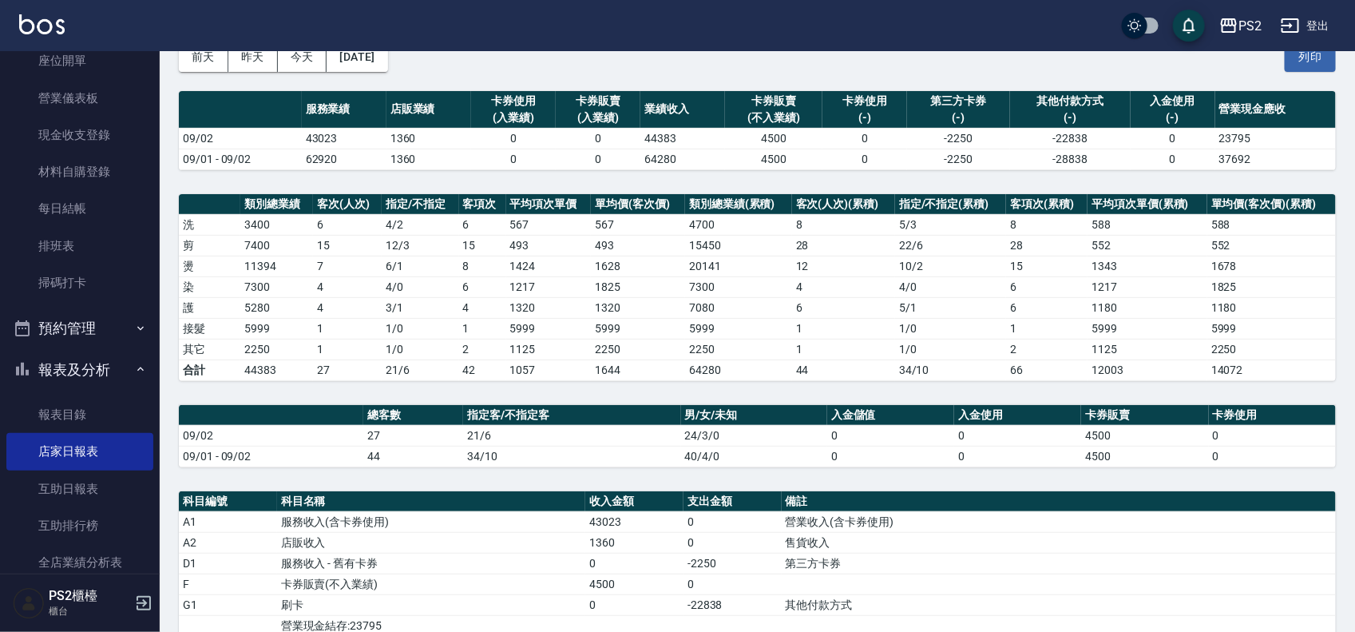
scroll to position [0, 0]
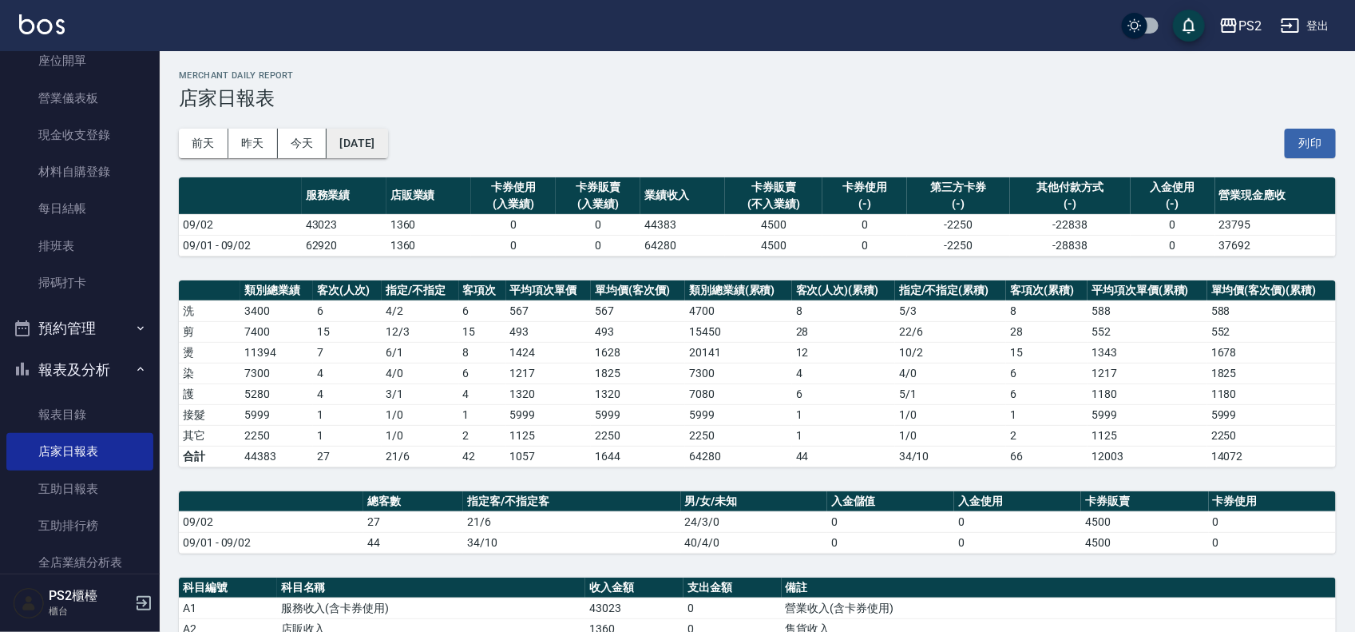
click at [372, 152] on button "[DATE]" at bounding box center [357, 144] width 61 height 30
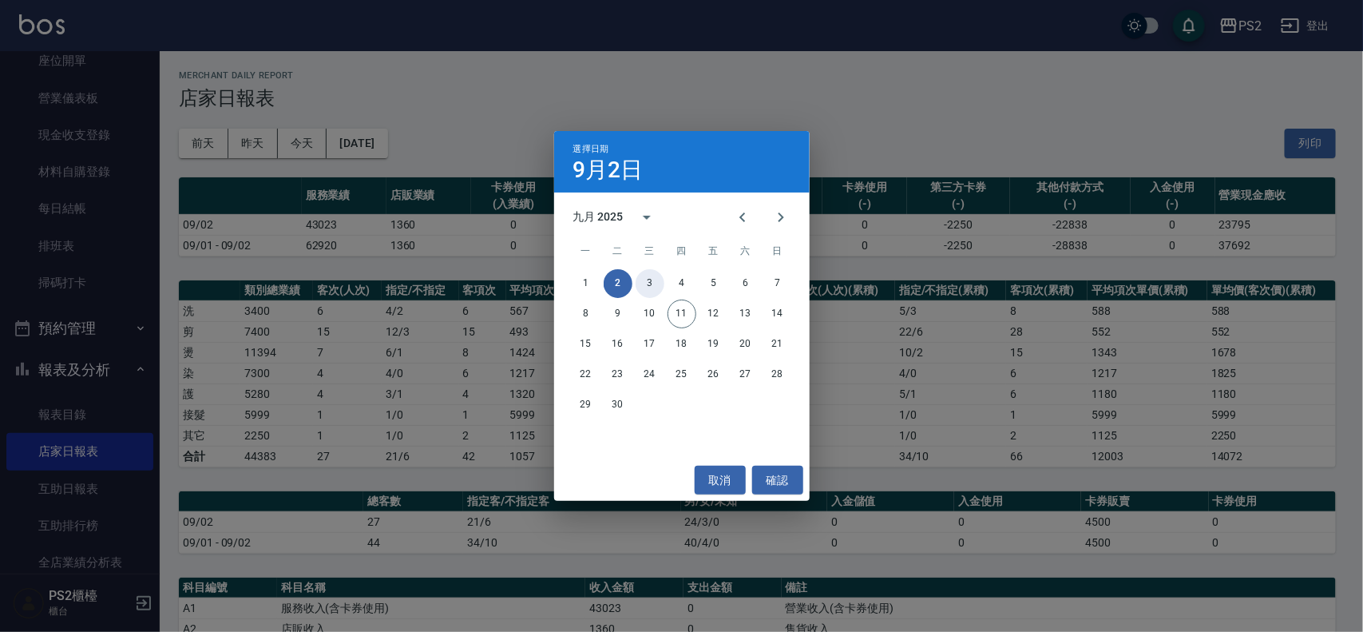
click at [649, 280] on button "3" at bounding box center [649, 283] width 29 height 29
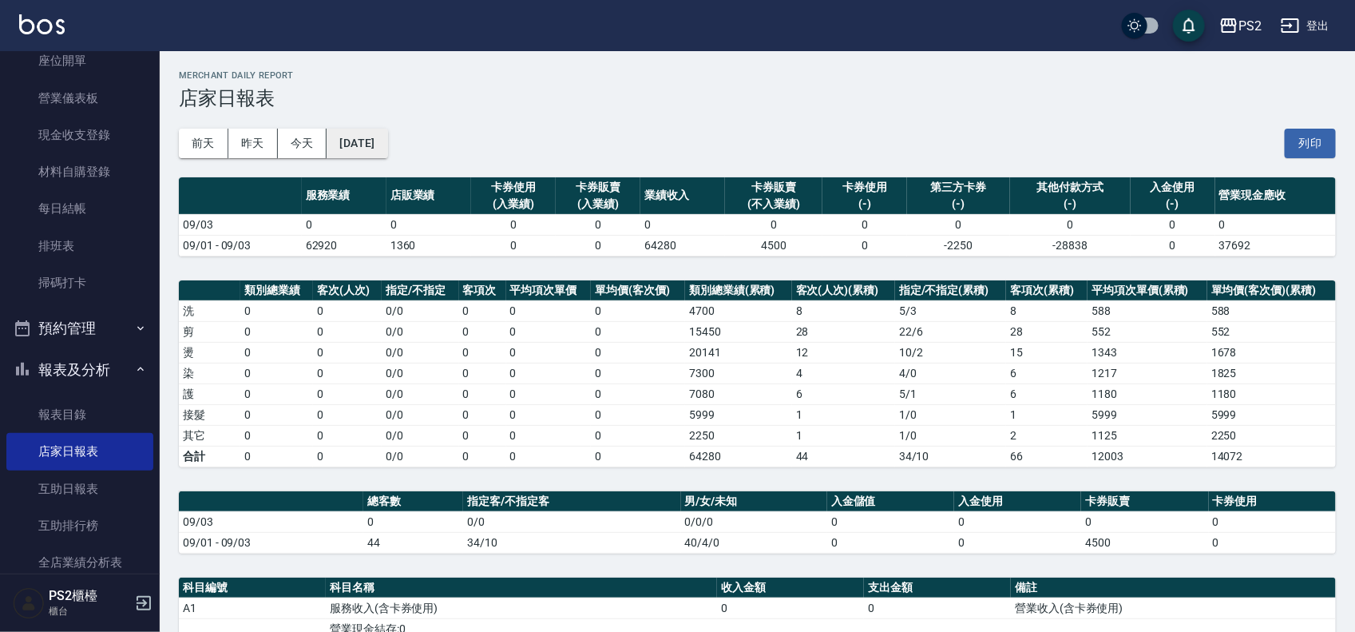
click at [387, 152] on button "[DATE]" at bounding box center [357, 144] width 61 height 30
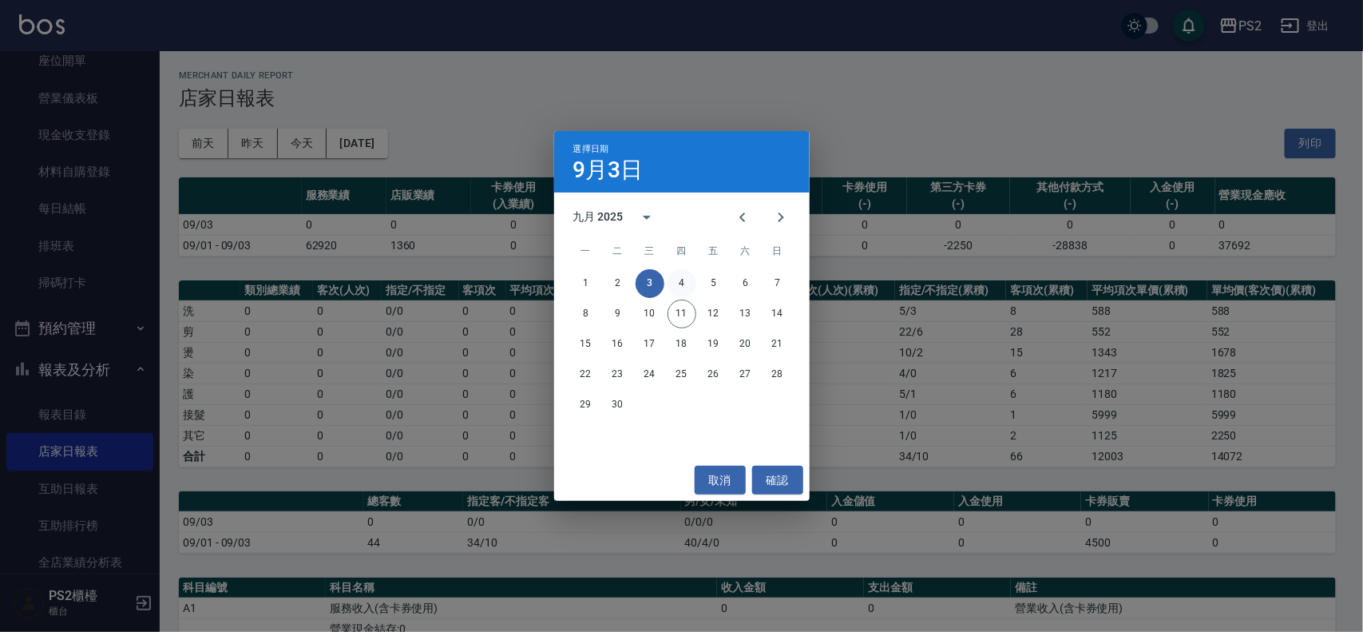
click at [684, 283] on button "4" at bounding box center [681, 283] width 29 height 29
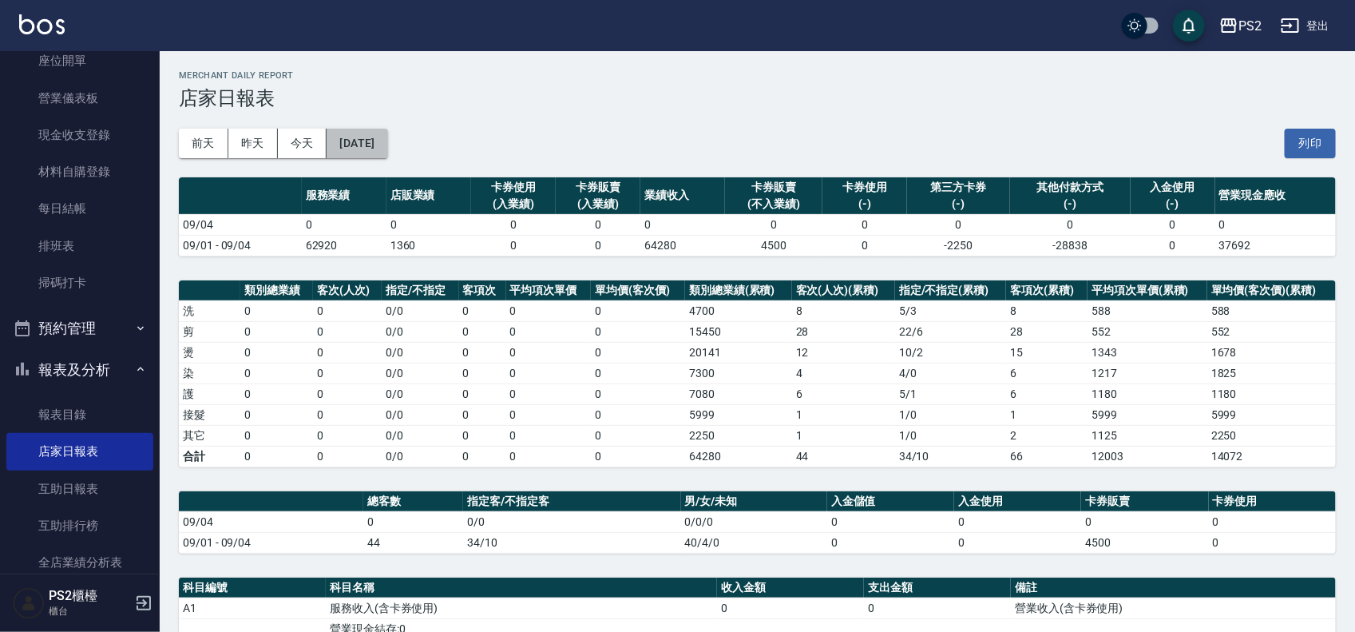
click at [387, 141] on button "[DATE]" at bounding box center [357, 144] width 61 height 30
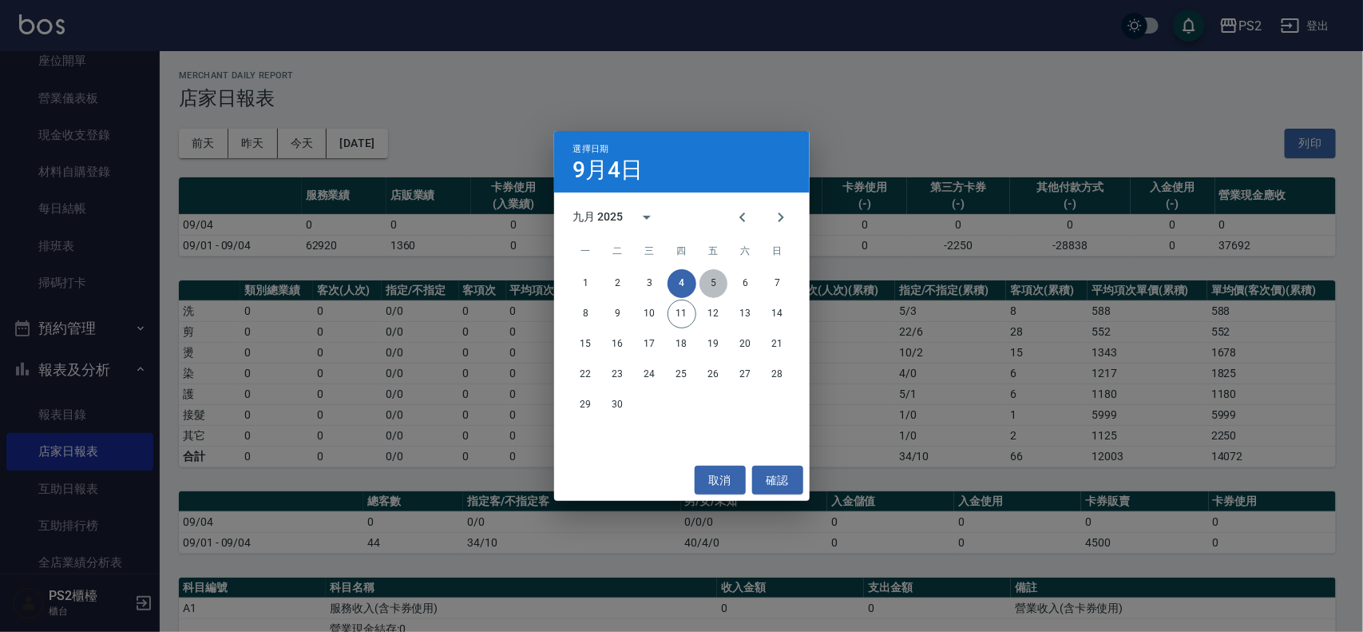
click at [716, 276] on button "5" at bounding box center [713, 283] width 29 height 29
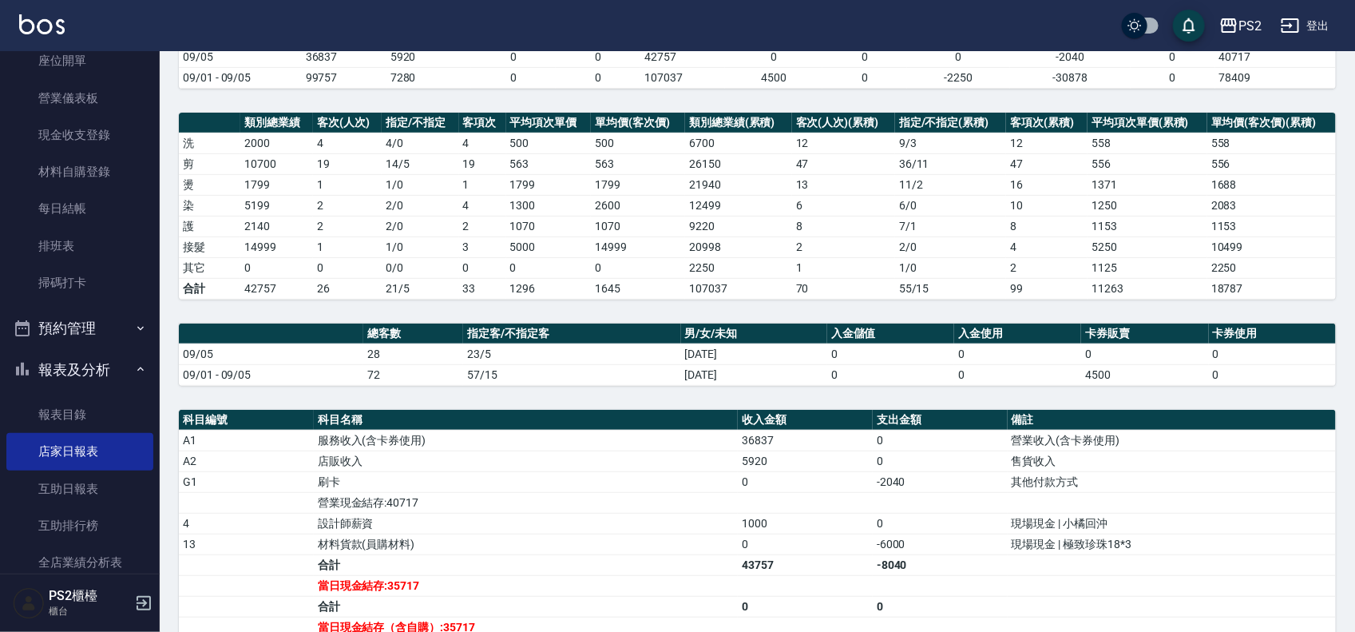
scroll to position [200, 0]
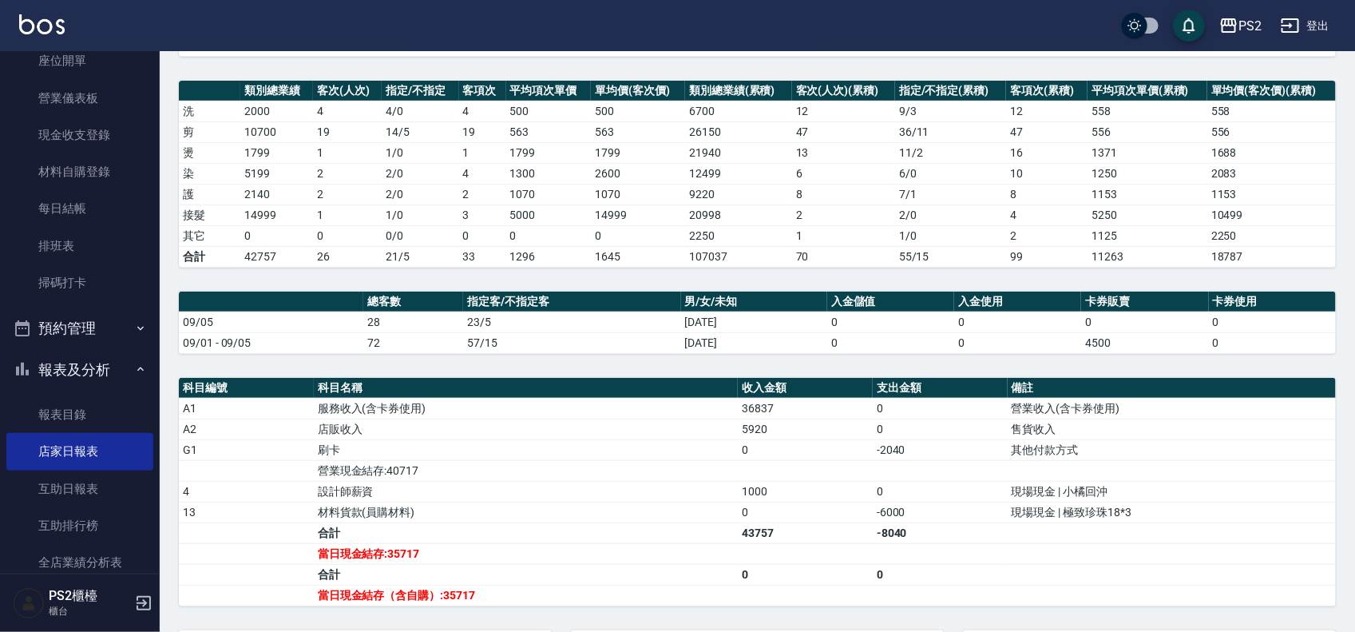
click at [272, 174] on td "5199" at bounding box center [276, 173] width 73 height 21
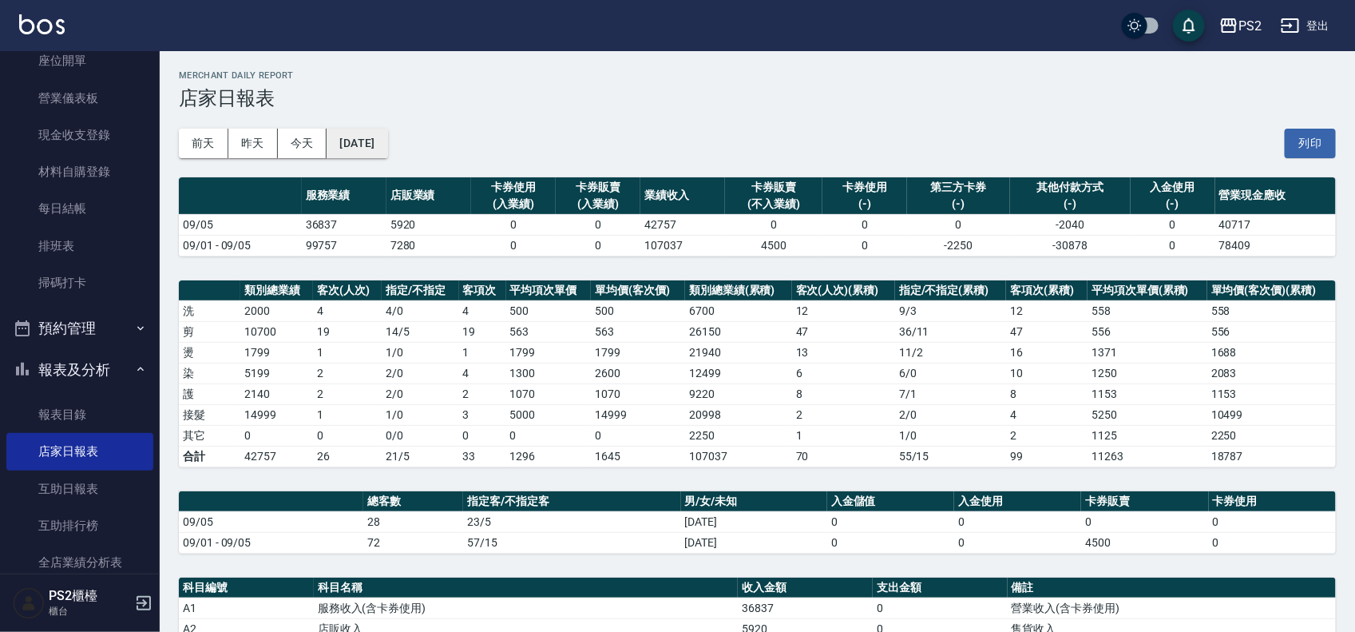
click at [381, 149] on button "[DATE]" at bounding box center [357, 144] width 61 height 30
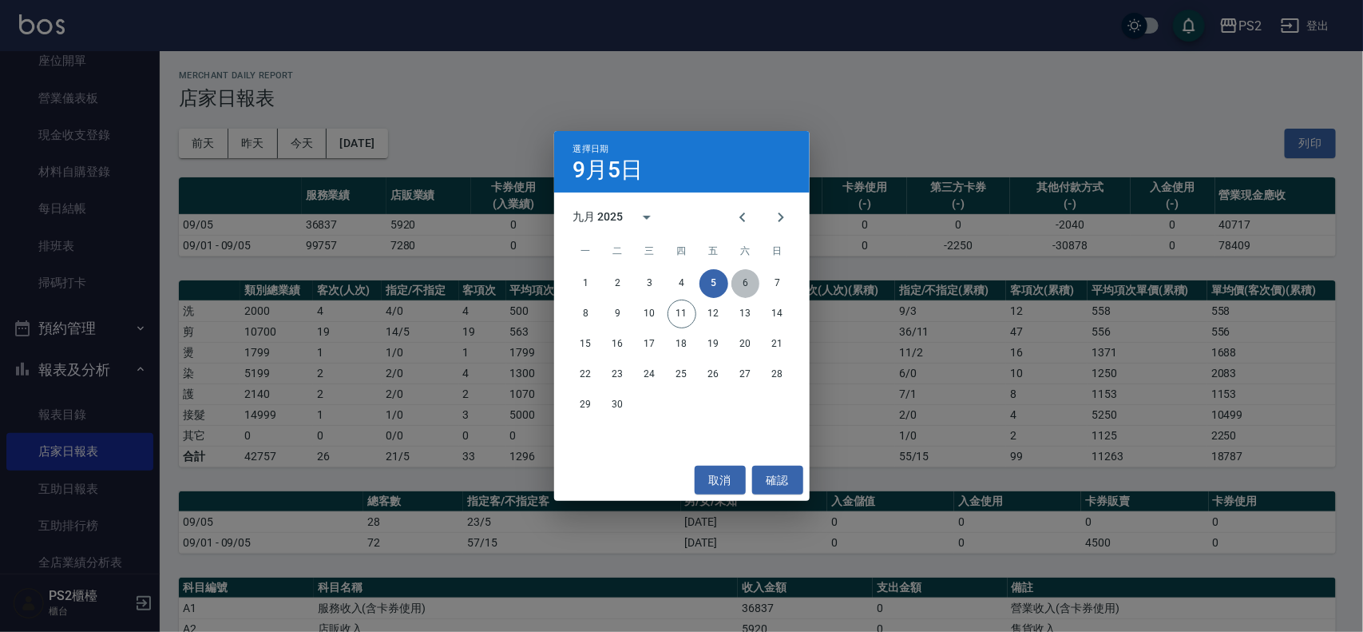
click at [746, 287] on button "6" at bounding box center [745, 283] width 29 height 29
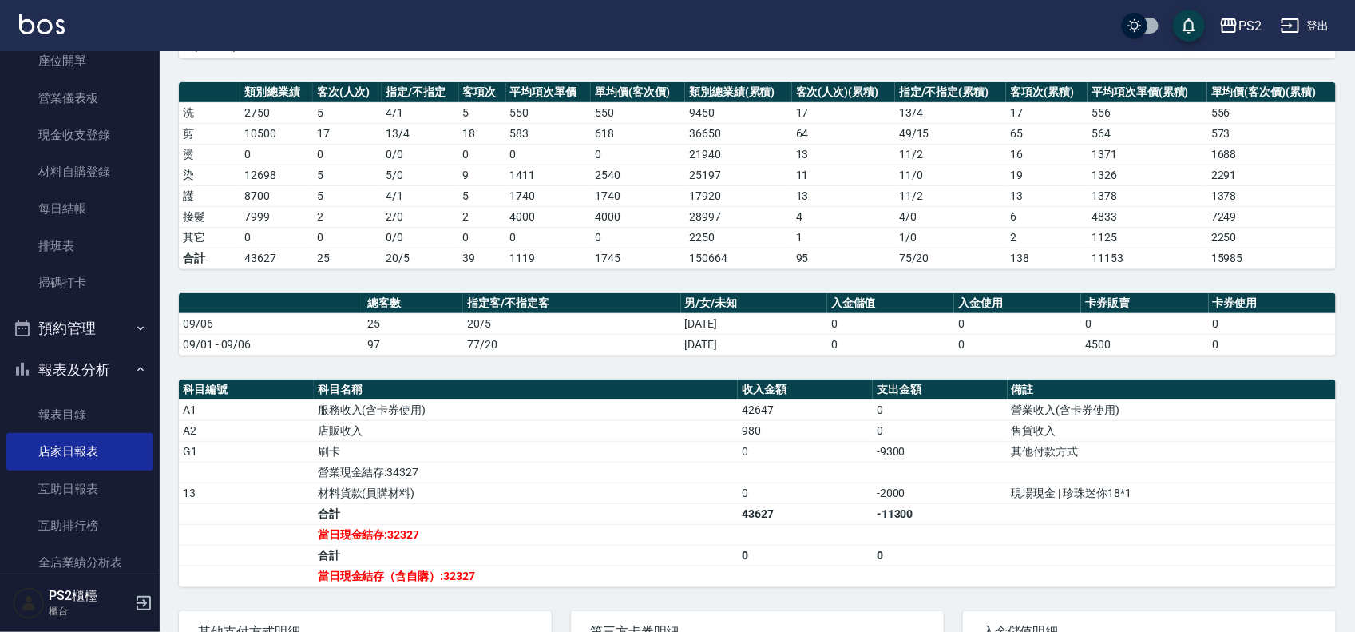
scroll to position [200, 0]
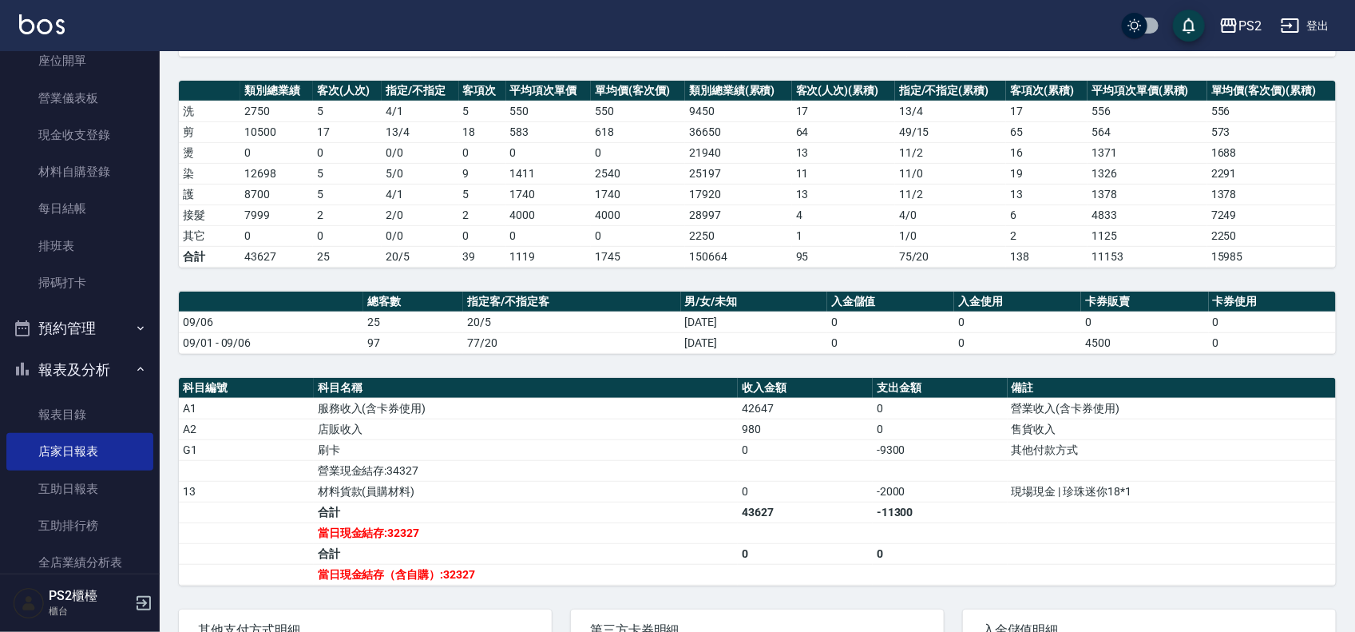
drag, startPoint x: 299, startPoint y: 168, endPoint x: 309, endPoint y: 173, distance: 10.7
click at [302, 170] on td "12698" at bounding box center [276, 173] width 73 height 21
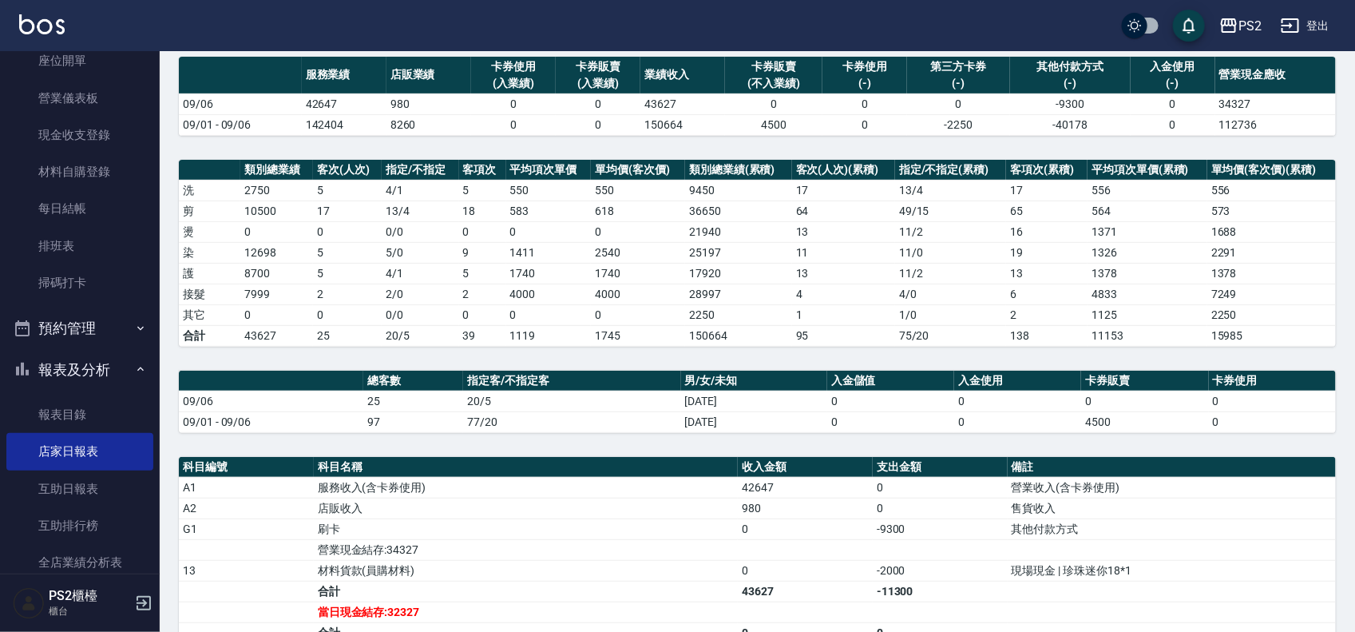
scroll to position [0, 0]
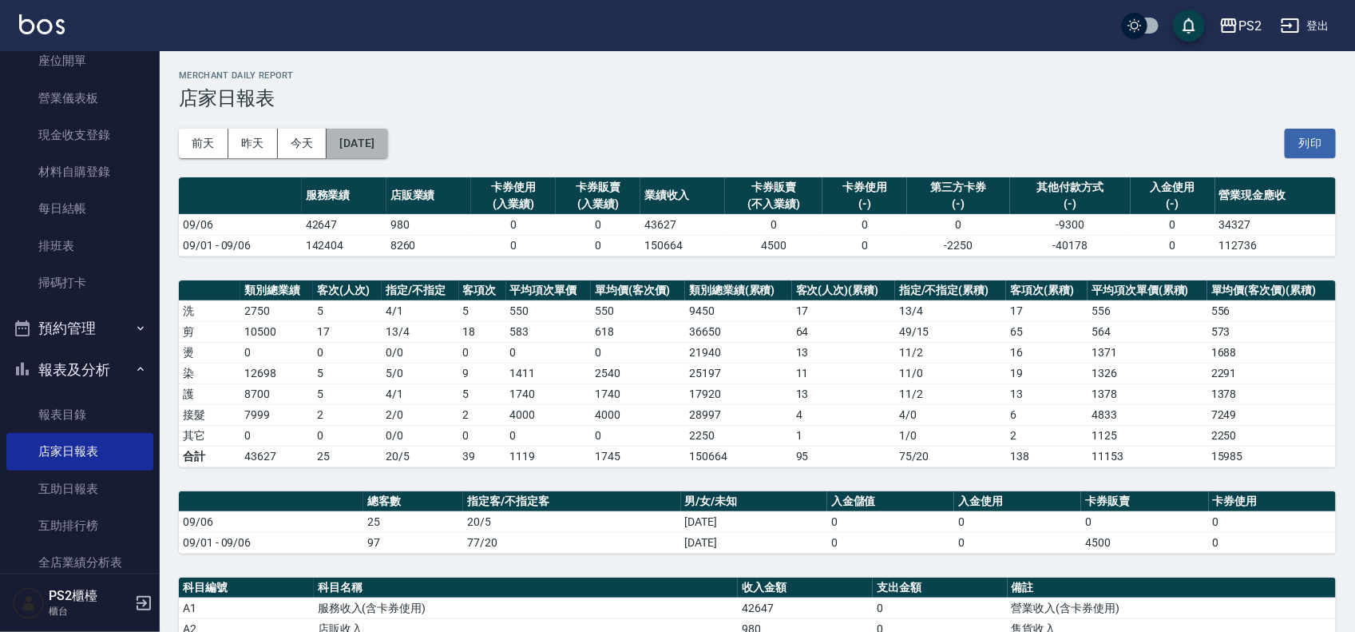
click at [387, 138] on button "[DATE]" at bounding box center [357, 144] width 61 height 30
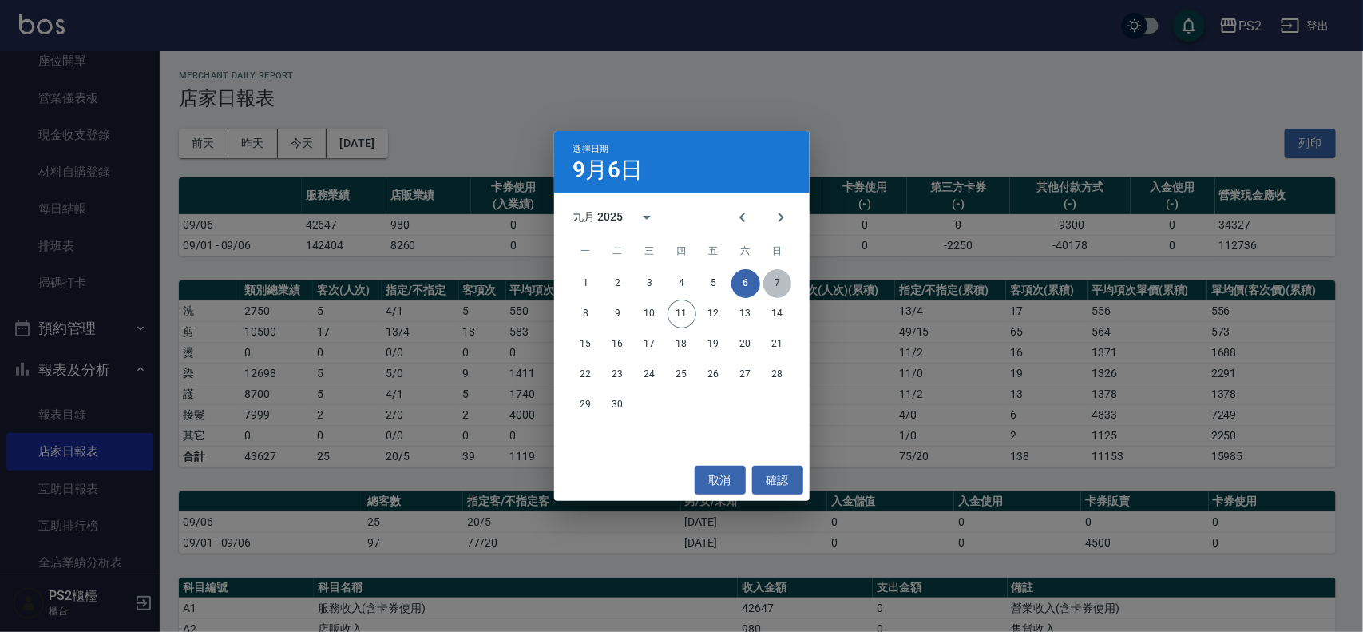
click at [774, 281] on button "7" at bounding box center [777, 283] width 29 height 29
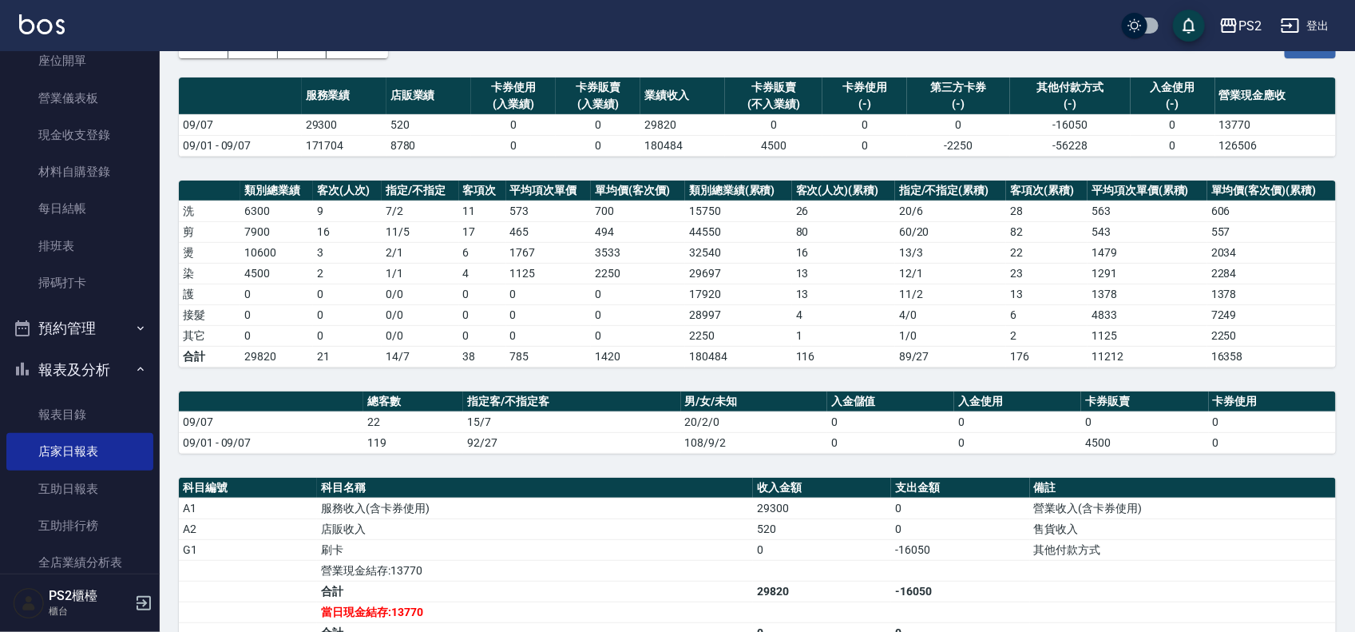
scroll to position [200, 0]
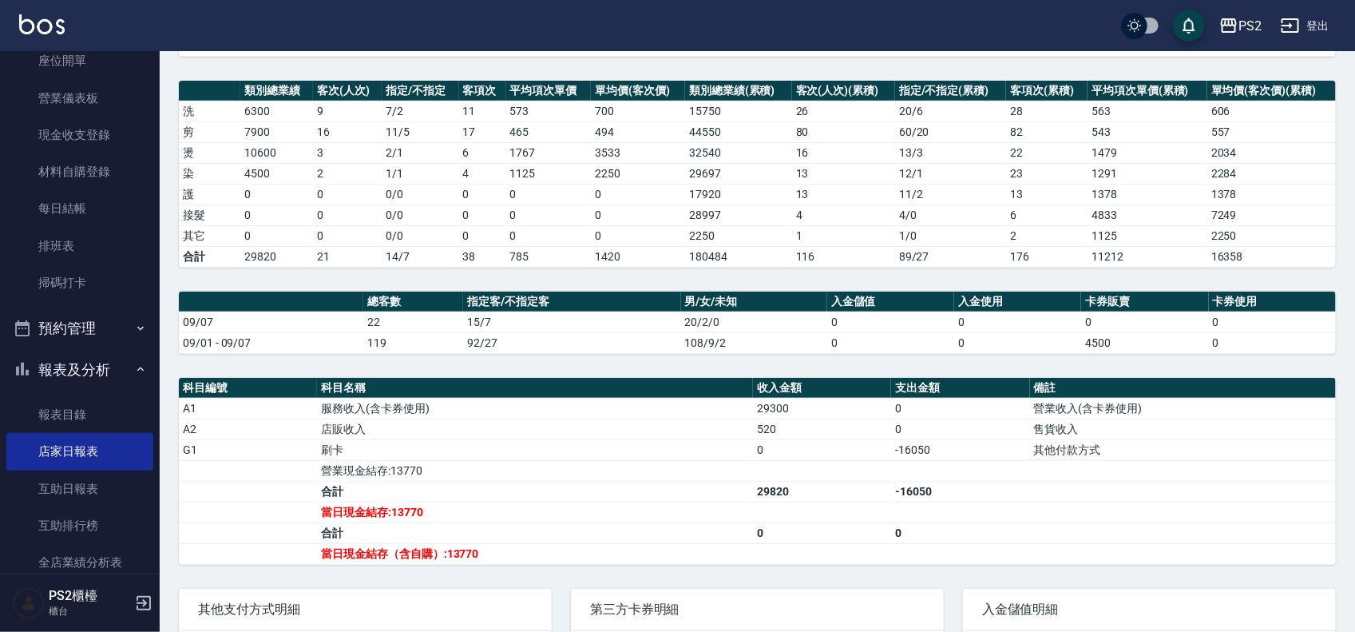
click at [278, 181] on td "4500" at bounding box center [276, 173] width 73 height 21
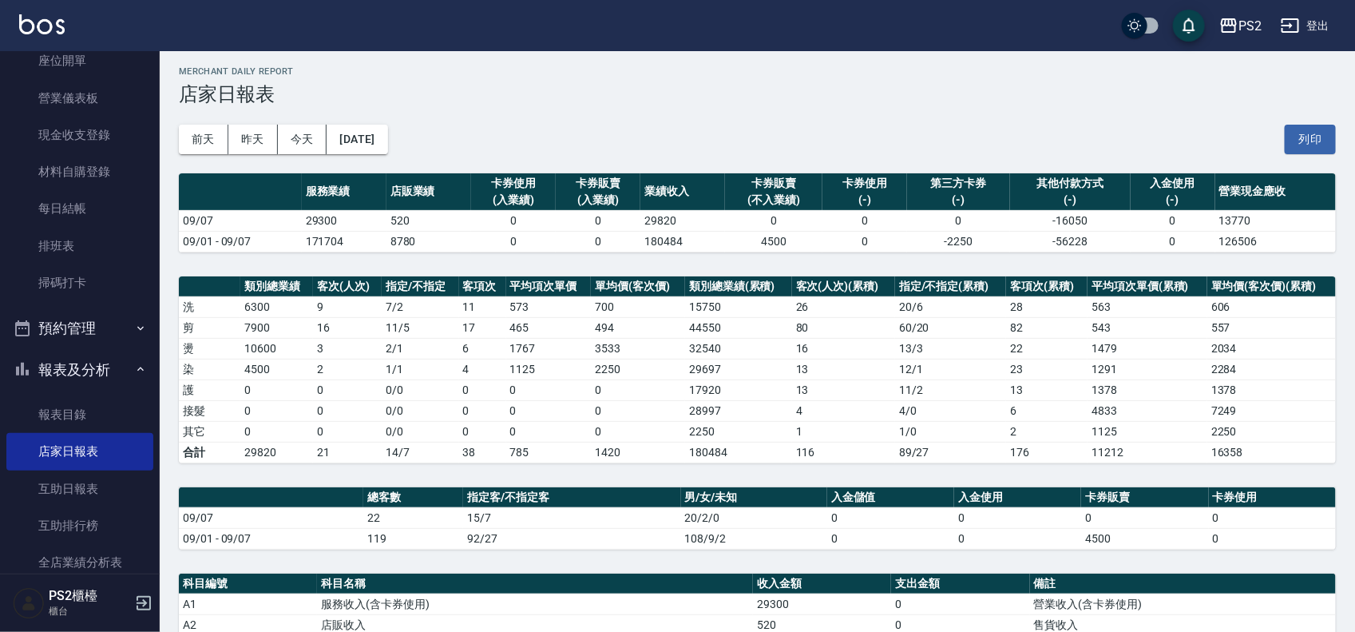
scroll to position [0, 0]
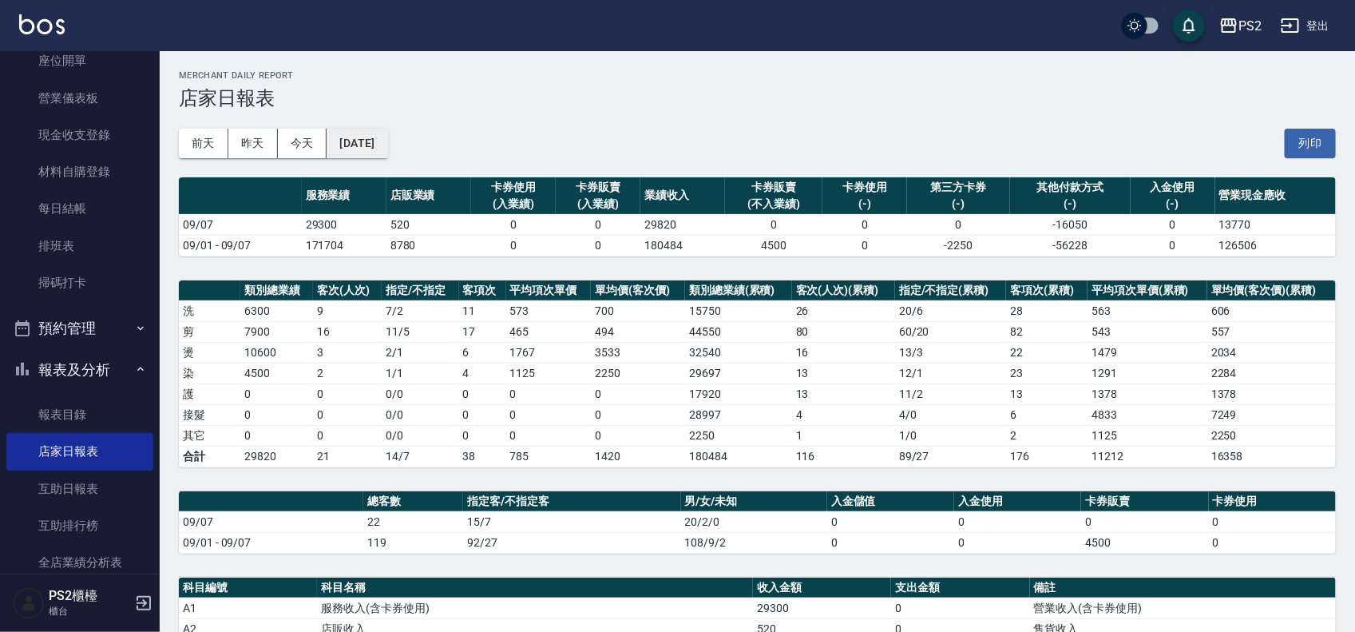
click at [354, 142] on button "[DATE]" at bounding box center [357, 144] width 61 height 30
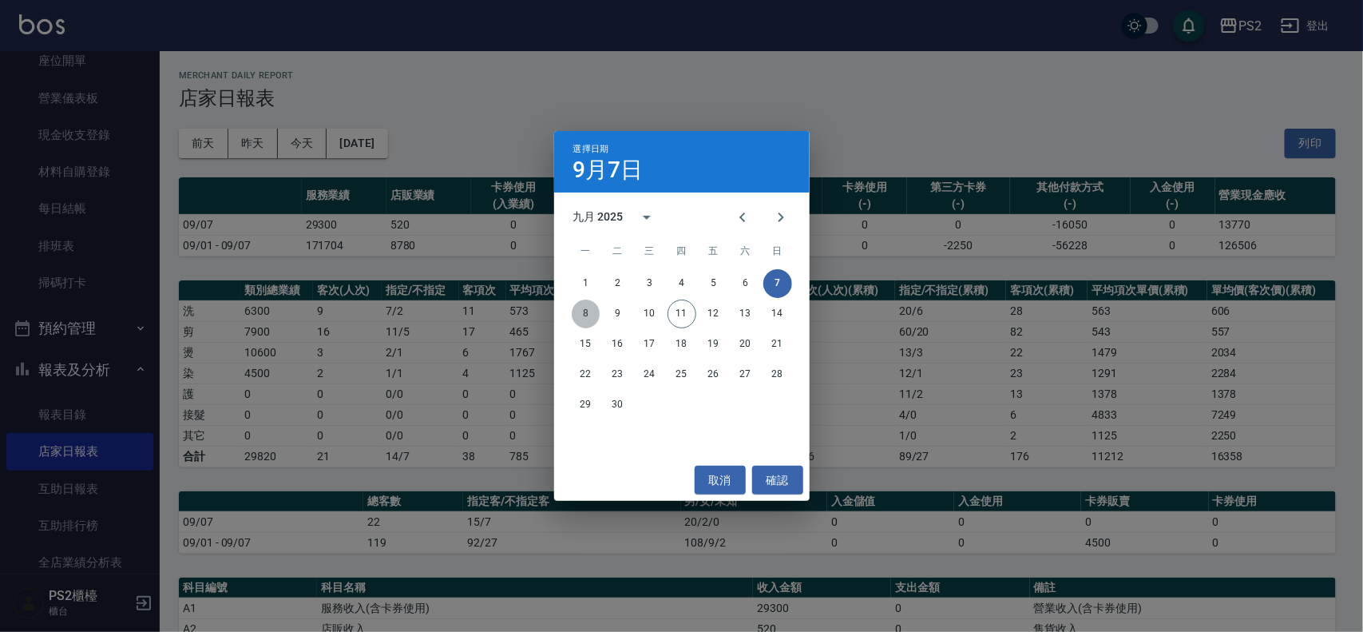
click at [584, 311] on button "8" at bounding box center [586, 313] width 29 height 29
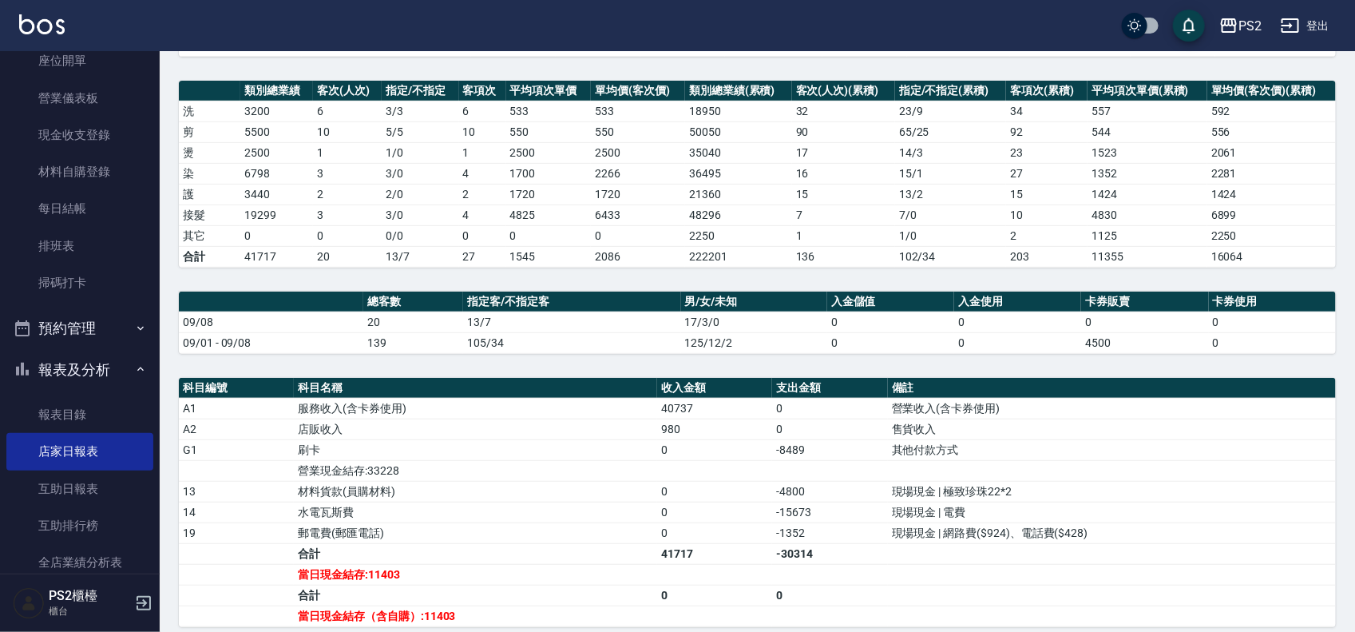
scroll to position [299, 0]
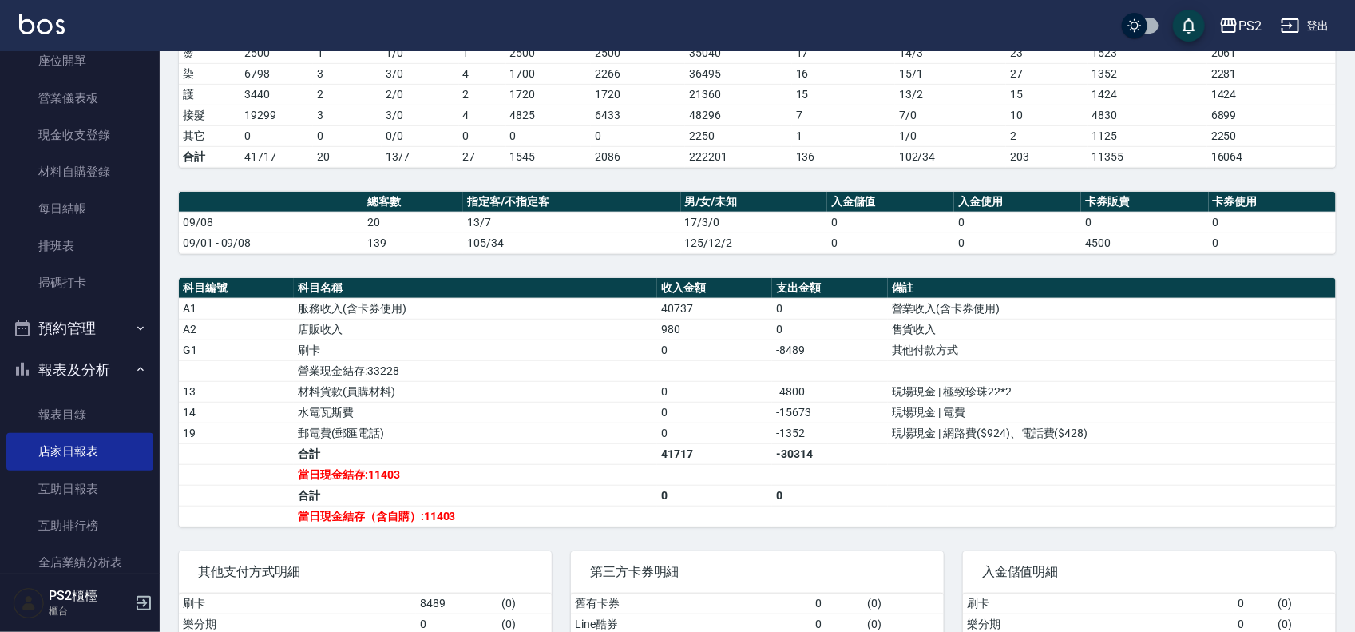
drag, startPoint x: 477, startPoint y: 317, endPoint x: 517, endPoint y: 339, distance: 45.8
click at [491, 325] on tbody "A1 服務收入(含卡券使用) 40737 0 營業收入(含卡券使用) A2 店販收入 980 0 售貨收入 G1 刷卡 0 -8489 其他付款方式 營業現金…" at bounding box center [757, 412] width 1157 height 228
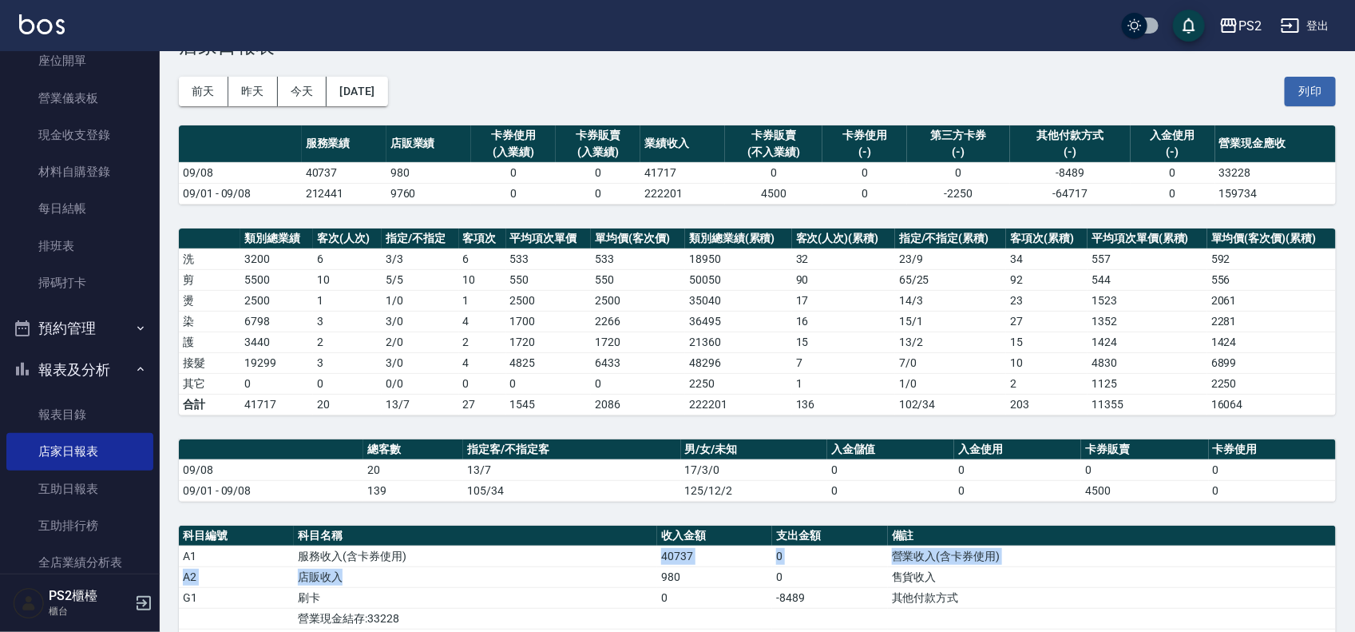
scroll to position [0, 0]
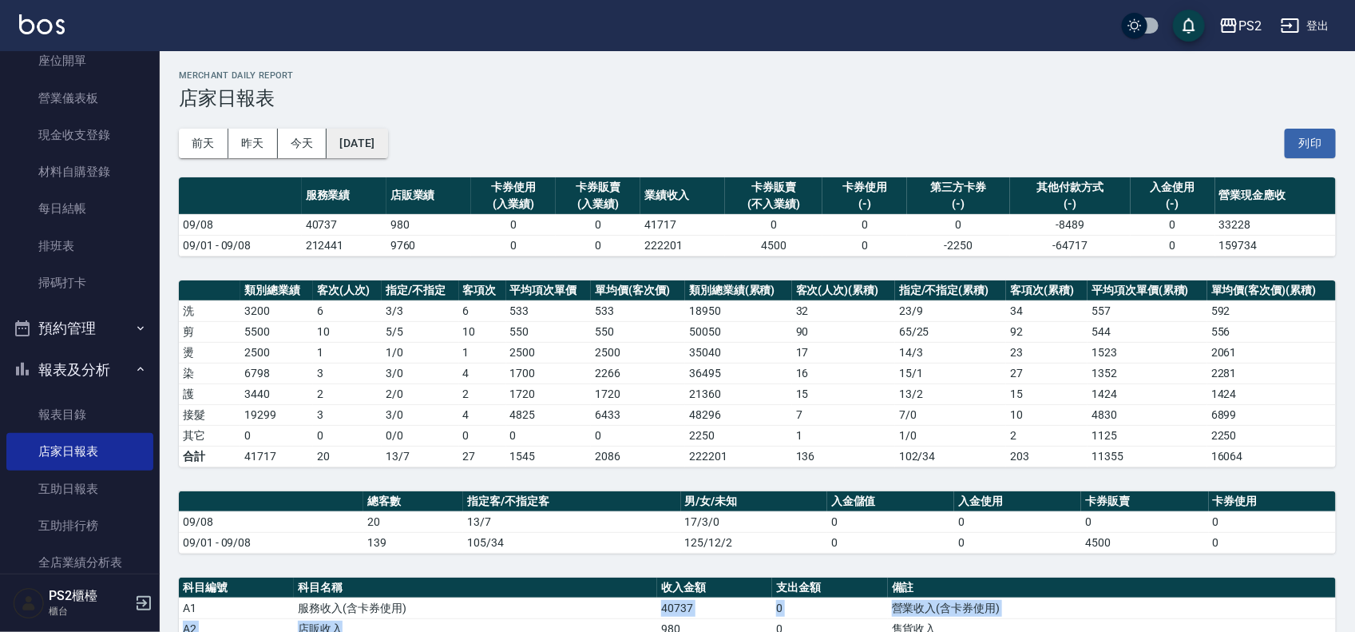
click at [368, 150] on button "[DATE]" at bounding box center [357, 144] width 61 height 30
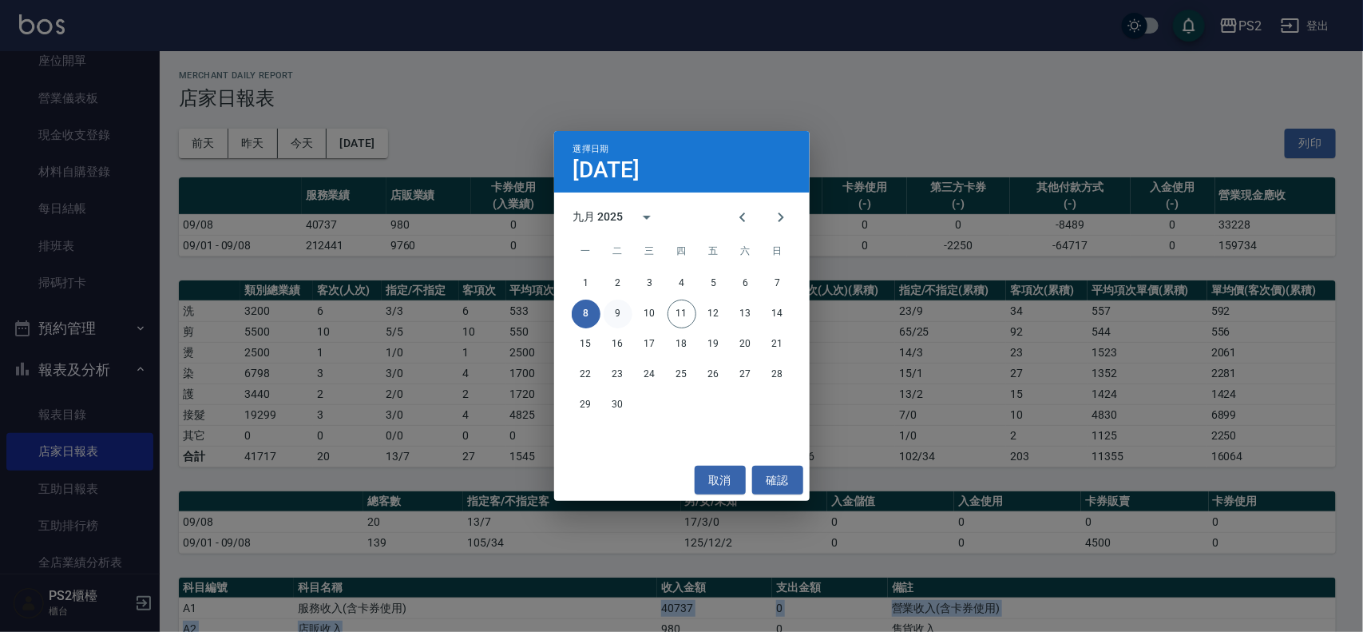
click at [623, 310] on button "9" at bounding box center [618, 313] width 29 height 29
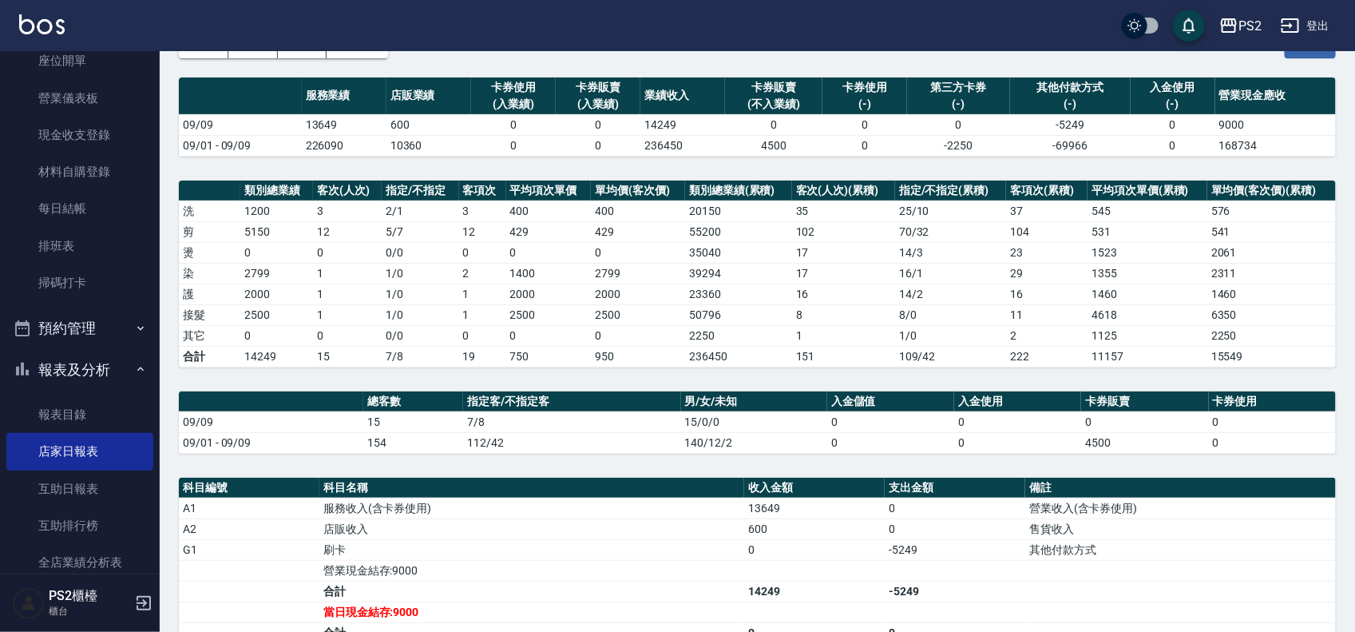
scroll to position [200, 0]
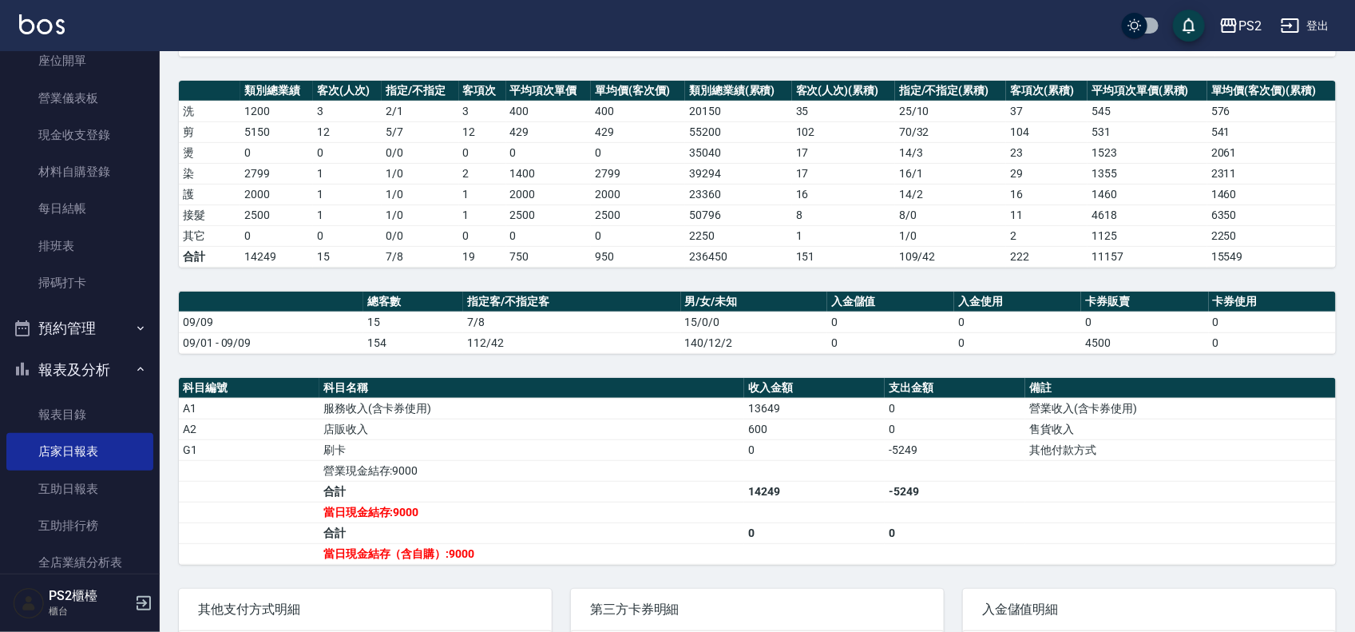
click at [353, 228] on td "0" at bounding box center [347, 235] width 69 height 21
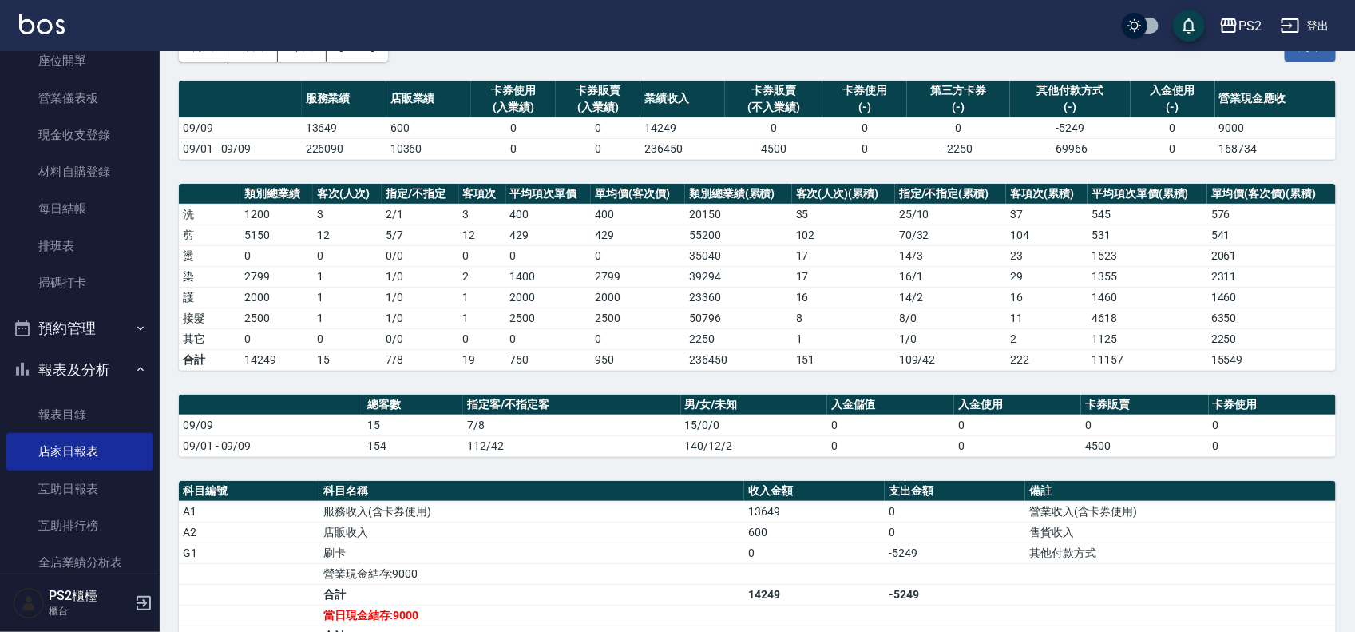
scroll to position [0, 0]
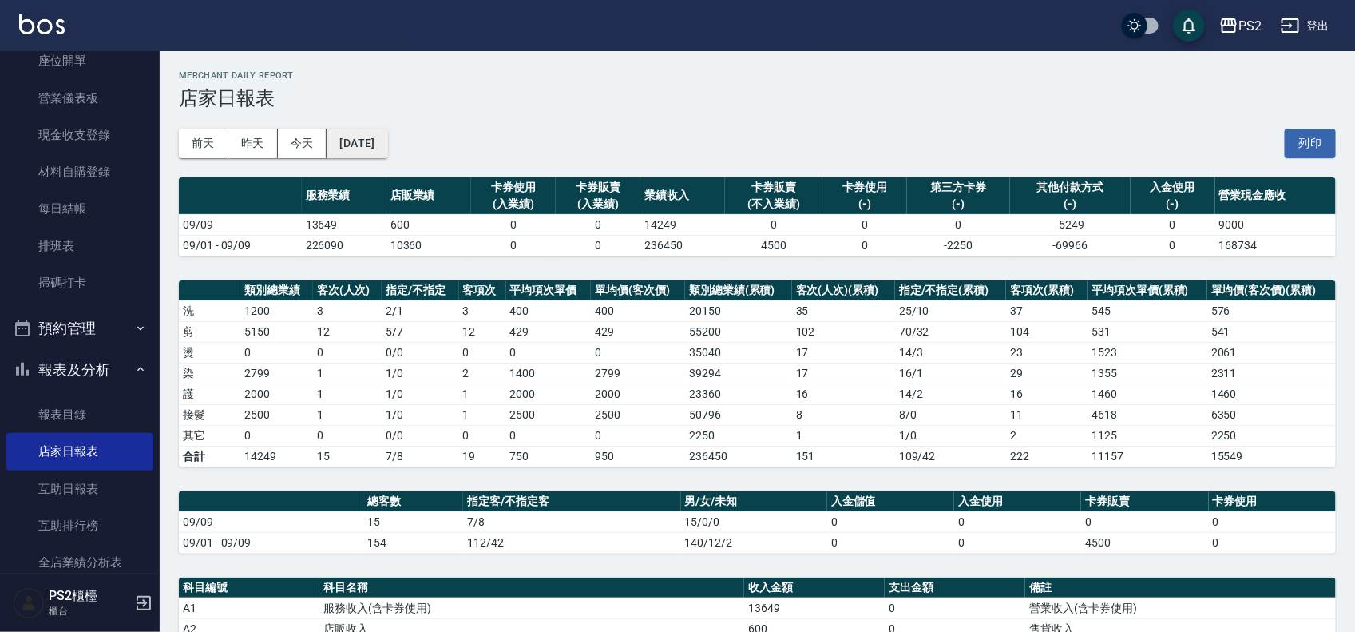
click at [387, 146] on button "[DATE]" at bounding box center [357, 144] width 61 height 30
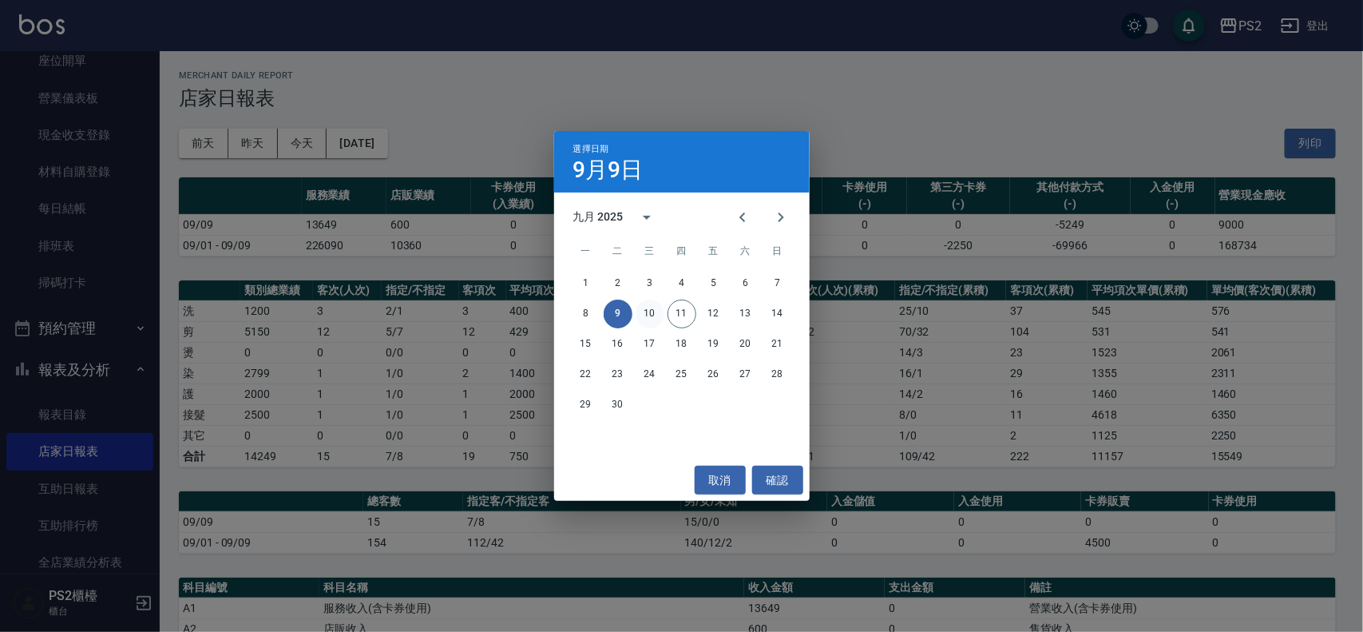
click at [644, 306] on button "10" at bounding box center [649, 313] width 29 height 29
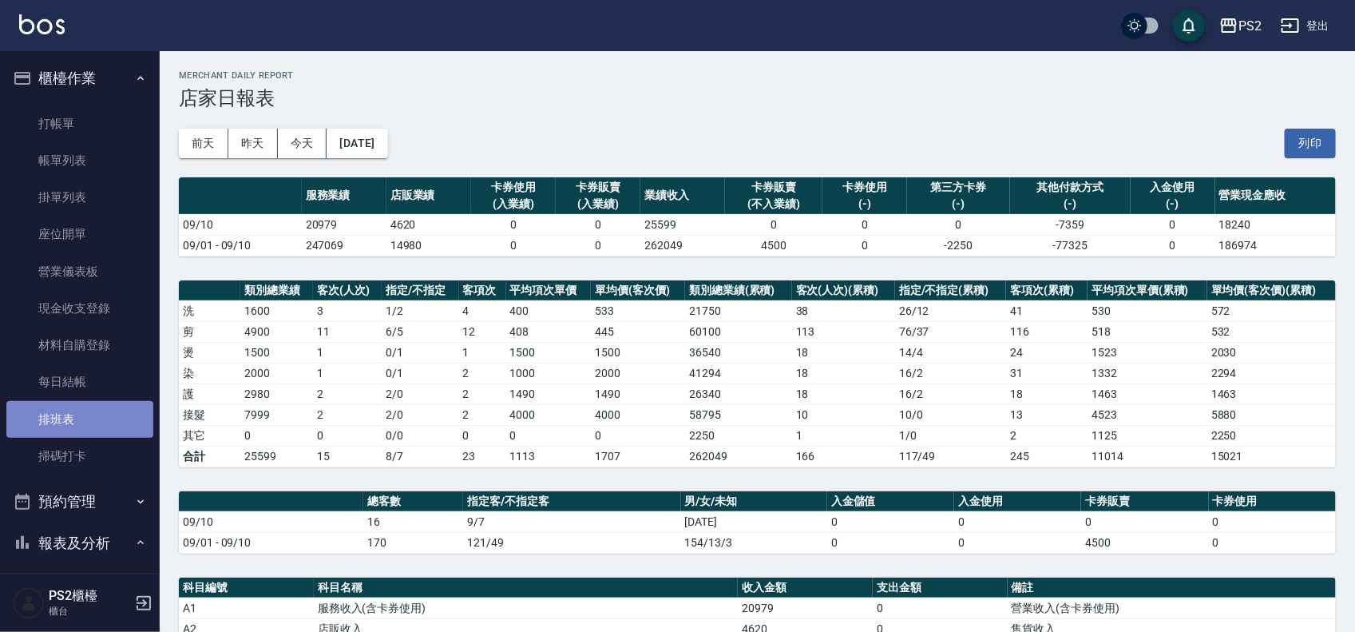
click at [89, 416] on link "排班表" at bounding box center [79, 419] width 147 height 37
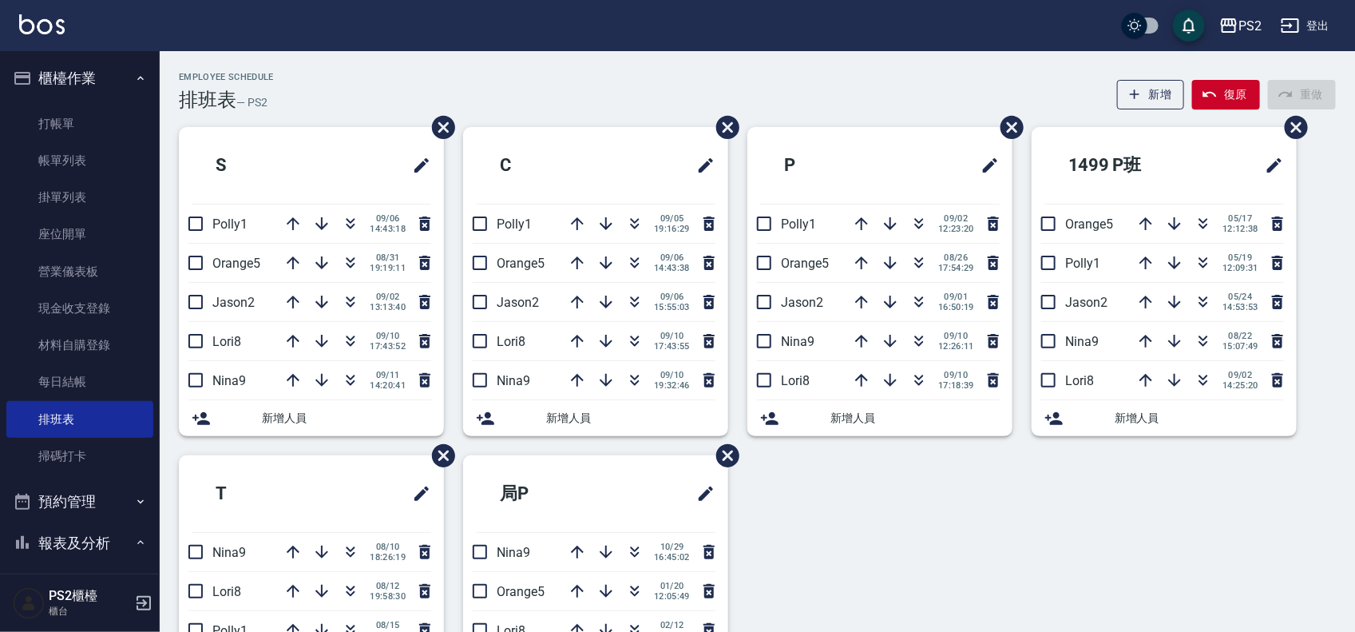
drag, startPoint x: 749, startPoint y: 461, endPoint x: 1362, endPoint y: 561, distance: 621.2
click at [1354, 561] on html "PS2 登出 櫃檯作業 打帳單 帳單列表 掛單列表 座位開單 營業儀表板 現金收支登錄 材料自購登錄 每日結帳 排班表 掃碼打卡 預約管理 預約管理 單日預約…" at bounding box center [677, 395] width 1355 height 790
click at [347, 339] on icon "button" at bounding box center [350, 338] width 9 height 6
